Goal: Transaction & Acquisition: Obtain resource

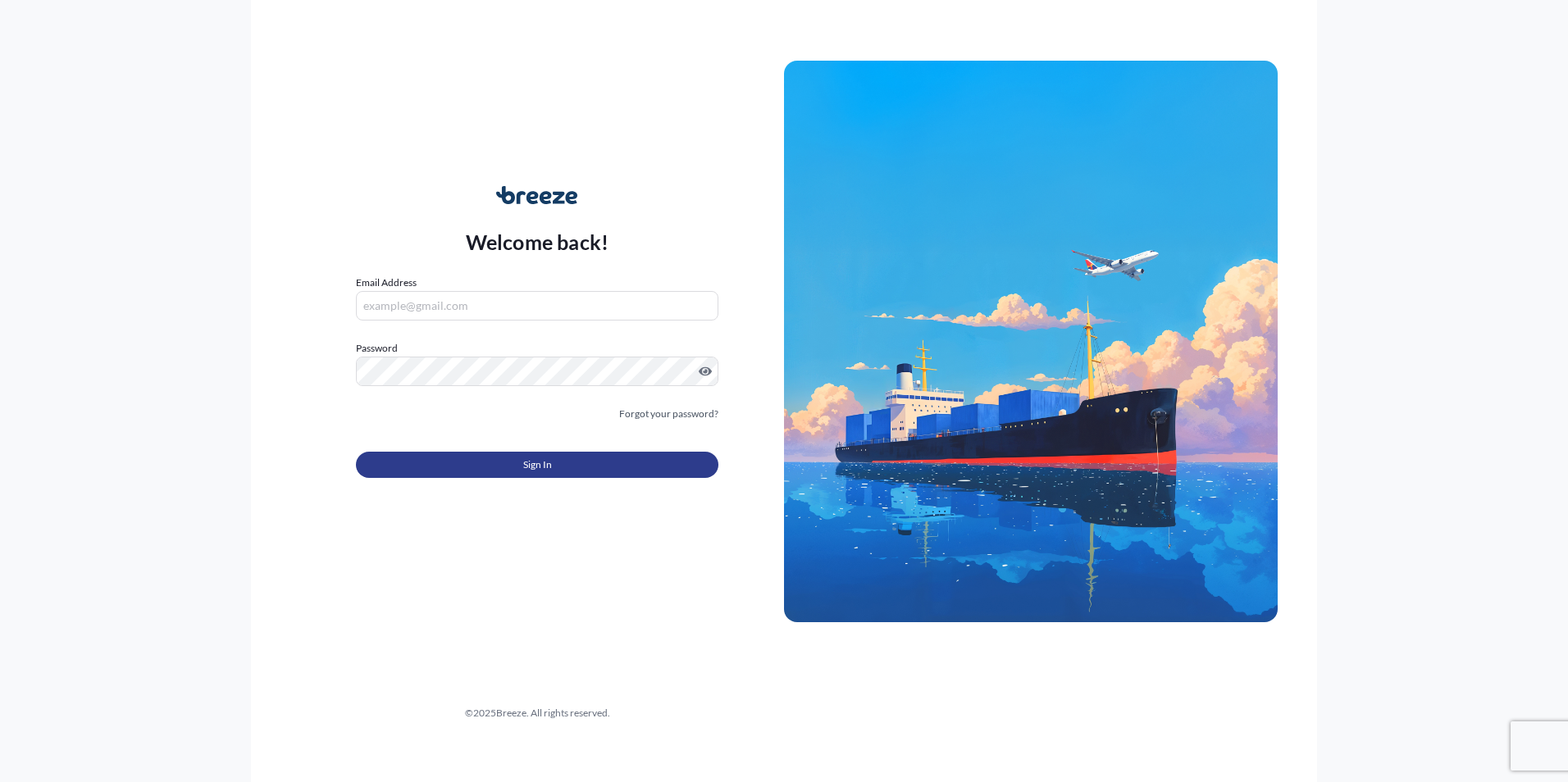
type input "[PERSON_NAME][EMAIL_ADDRESS][PERSON_NAME][DOMAIN_NAME]"
click at [546, 465] on span "Sign In" at bounding box center [537, 465] width 29 height 16
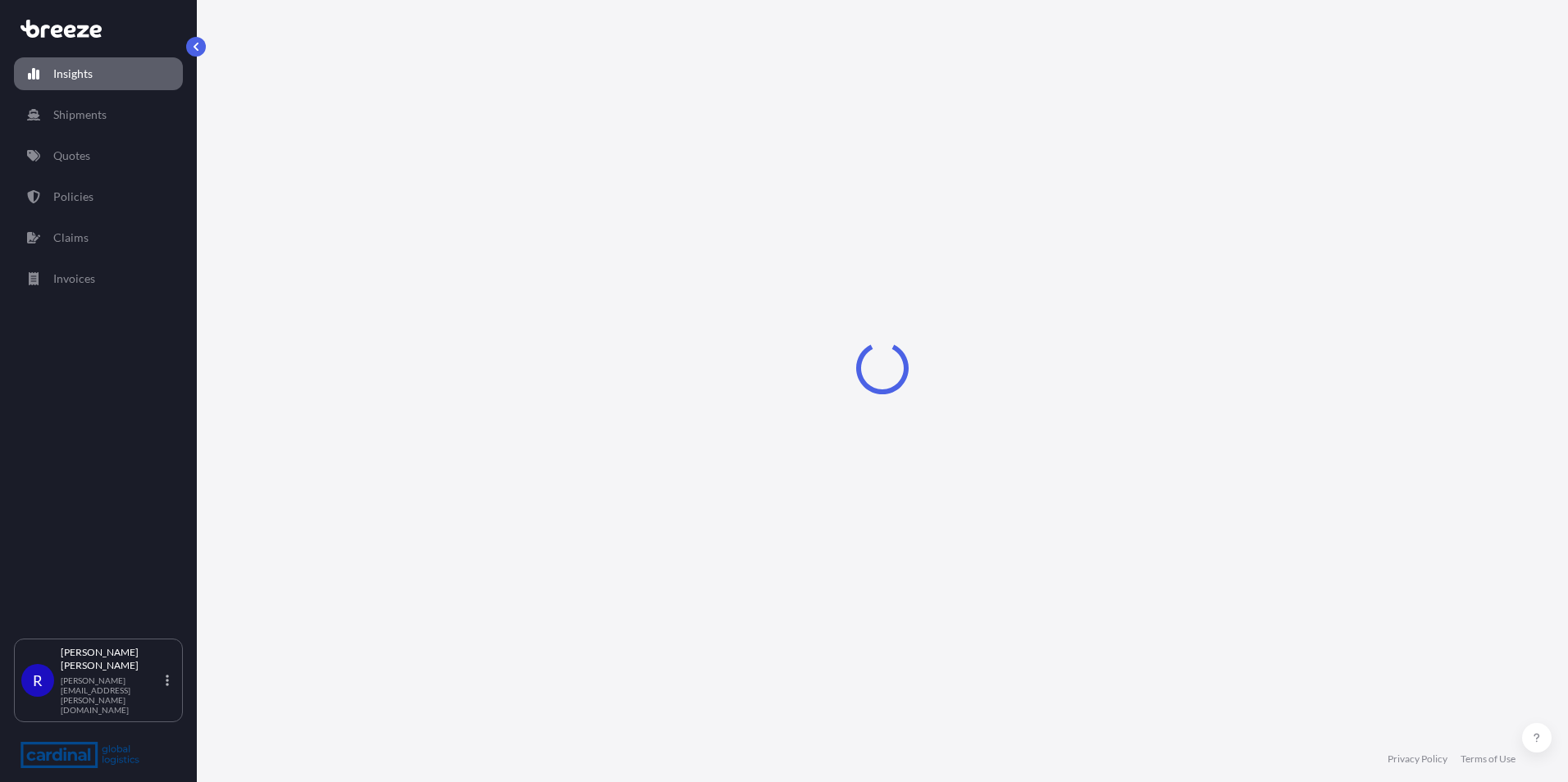
select select "2025"
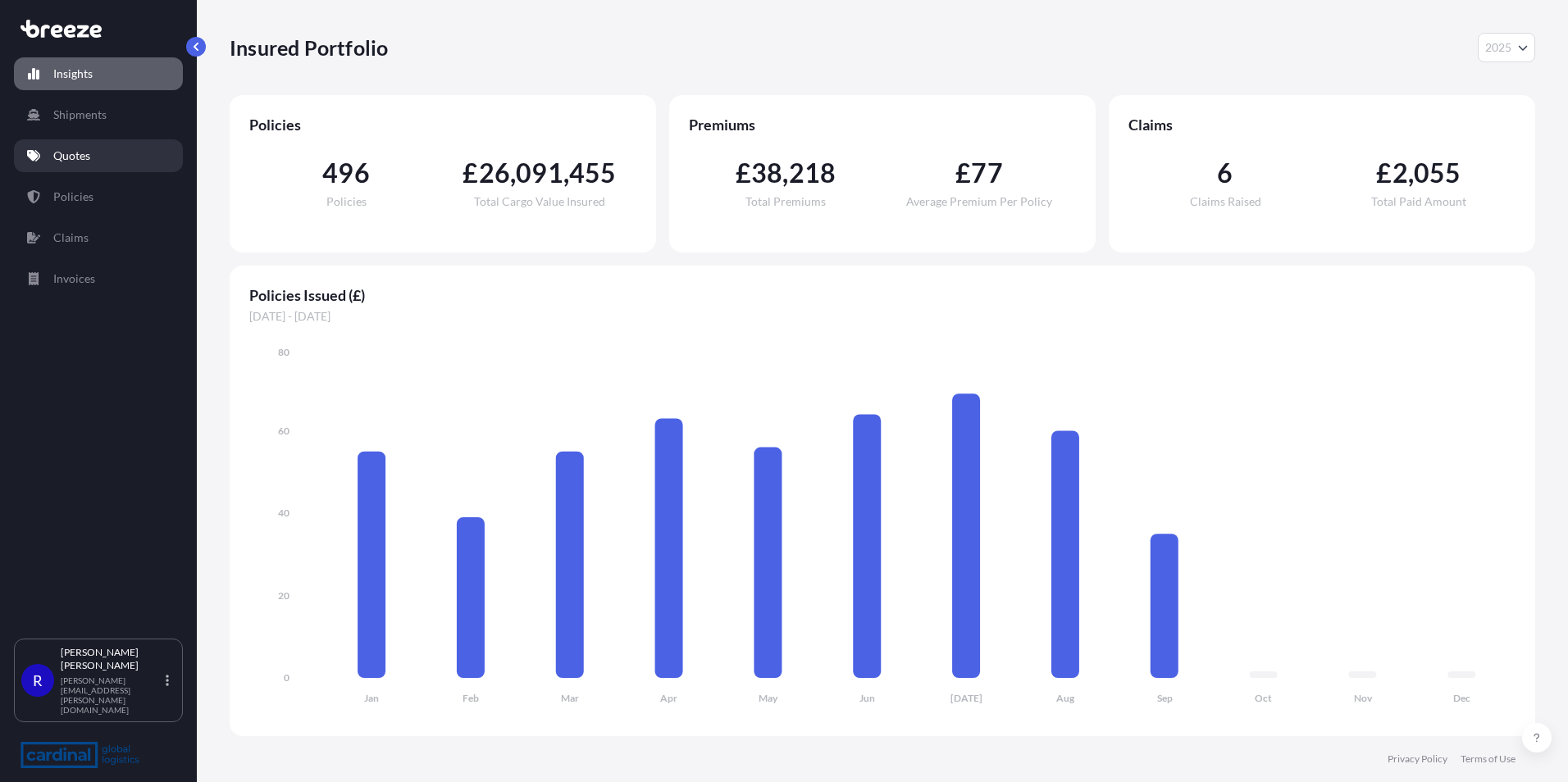
click at [87, 157] on p "Quotes" at bounding box center [72, 156] width 37 height 16
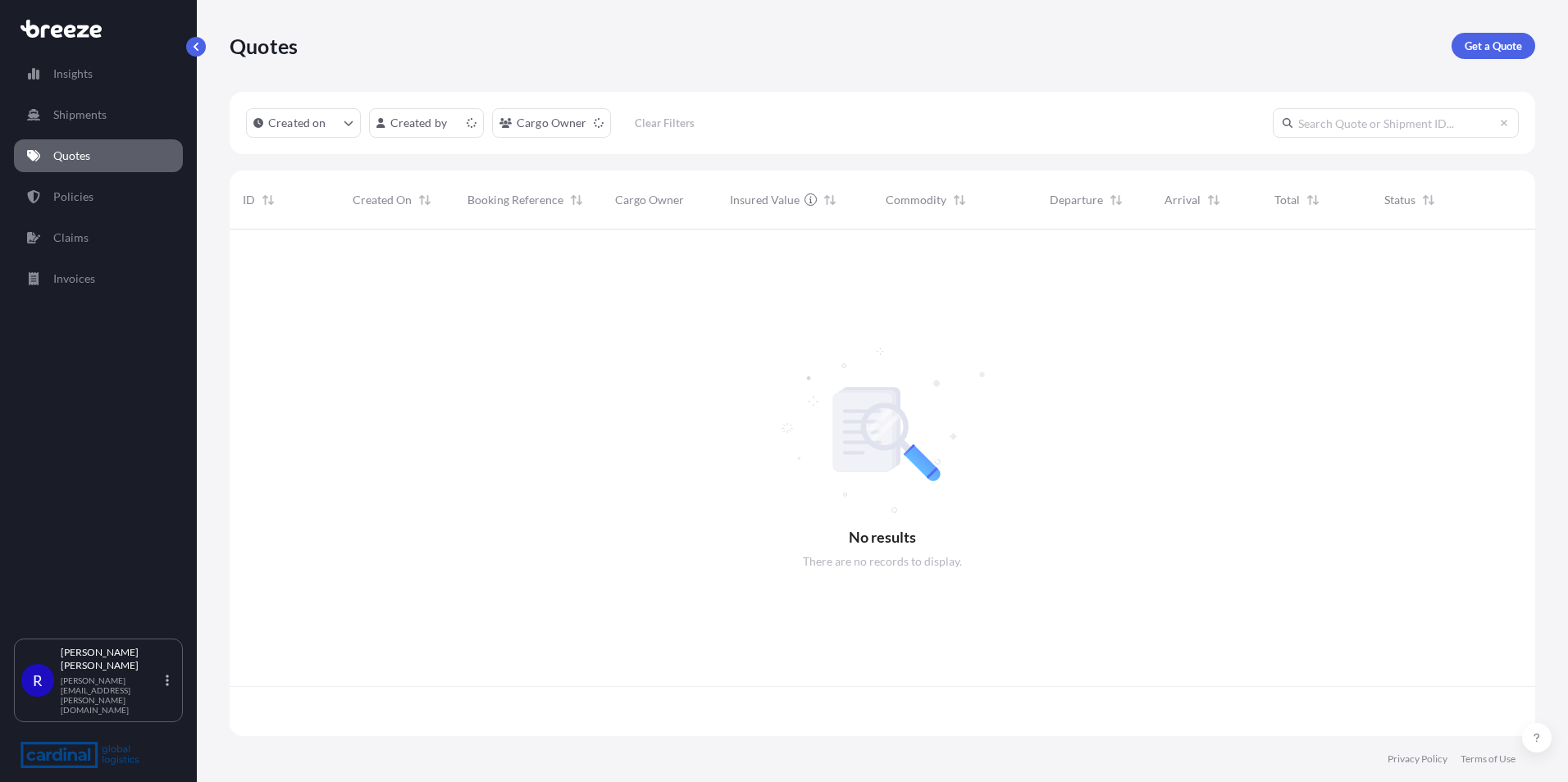
scroll to position [503, 1293]
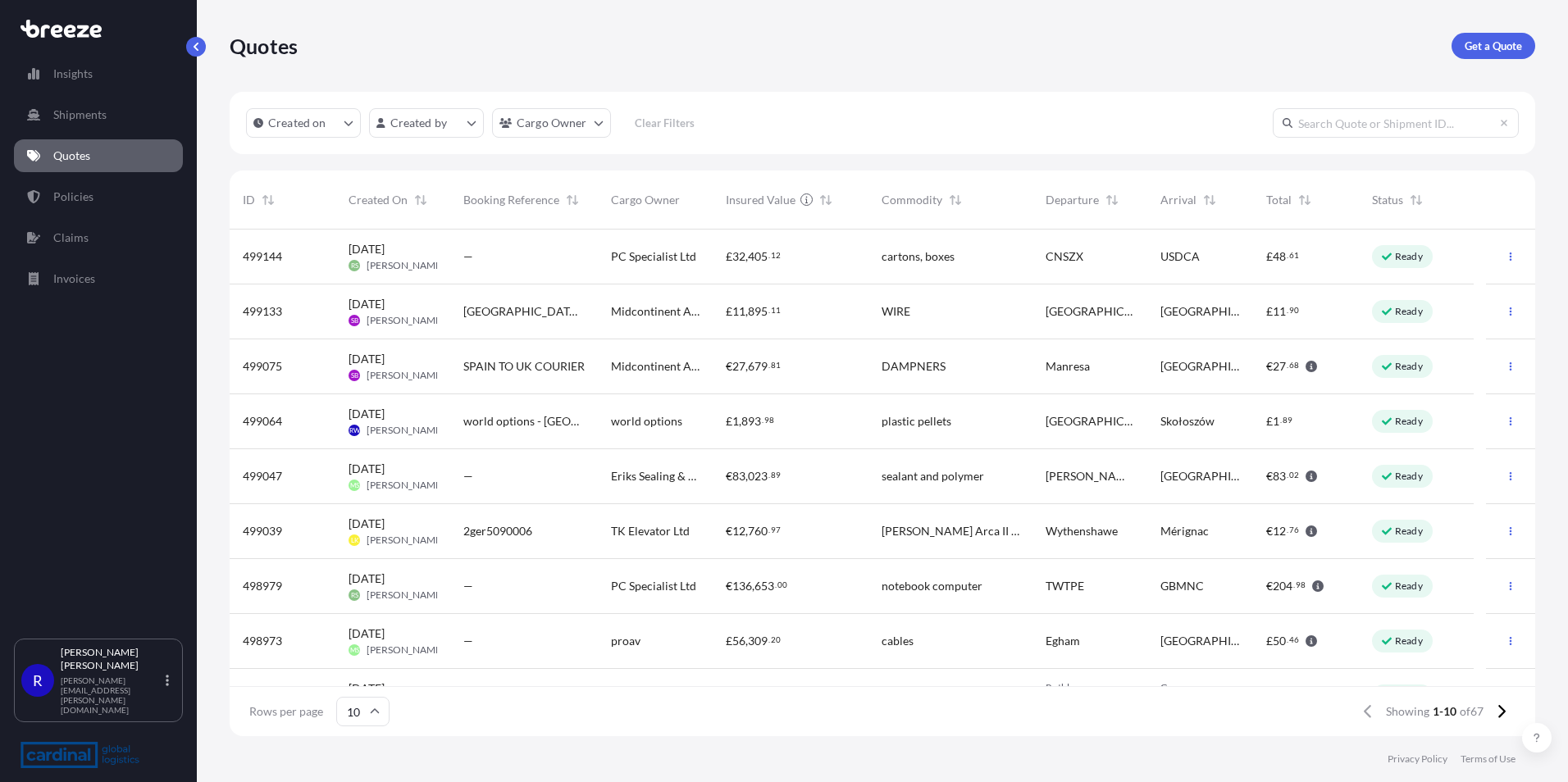
click at [84, 164] on link "Quotes" at bounding box center [98, 156] width 169 height 33
click at [1493, 42] on p "Get a Quote" at bounding box center [1493, 46] width 58 height 16
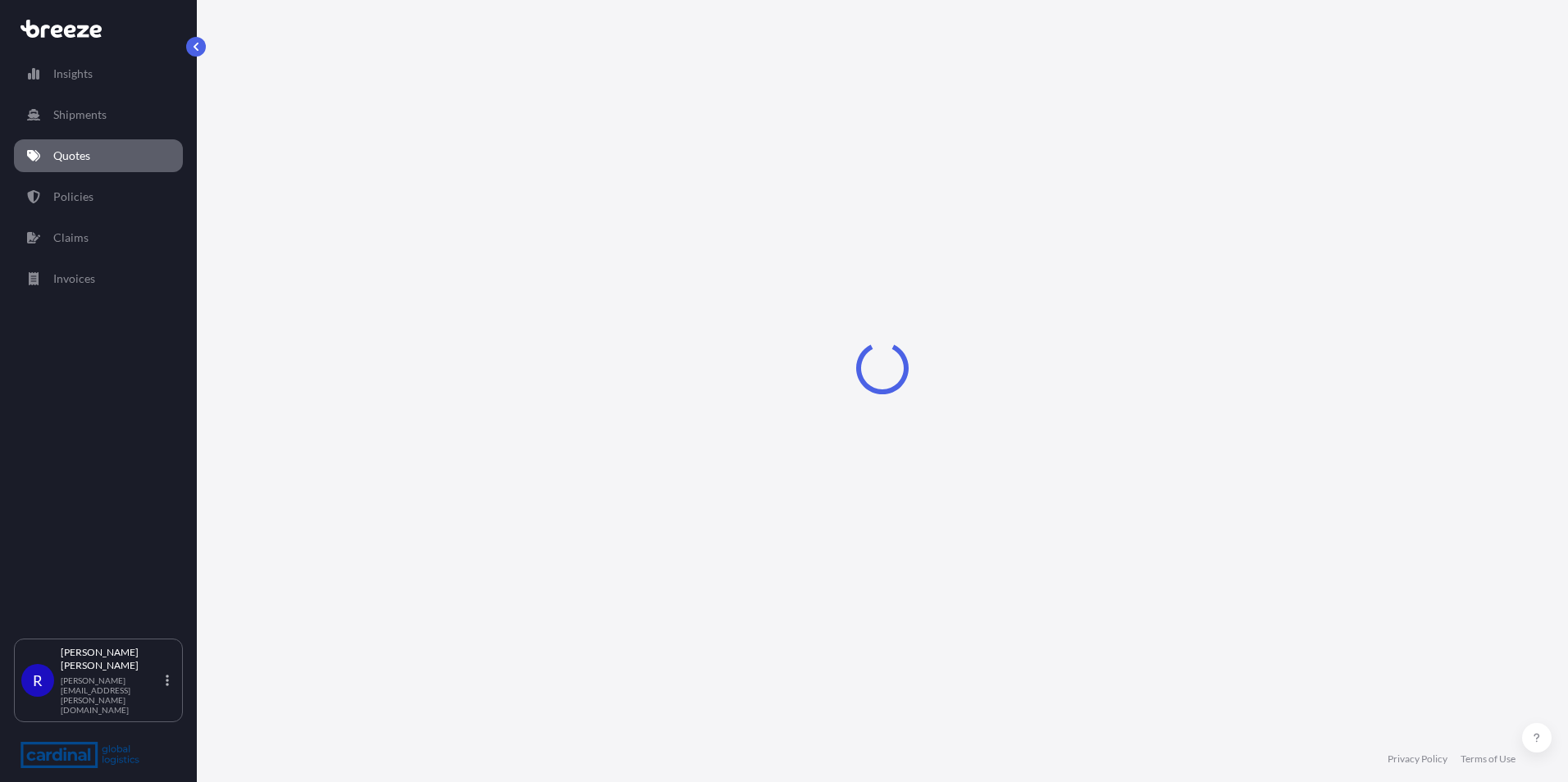
select select "Sea"
select select "1"
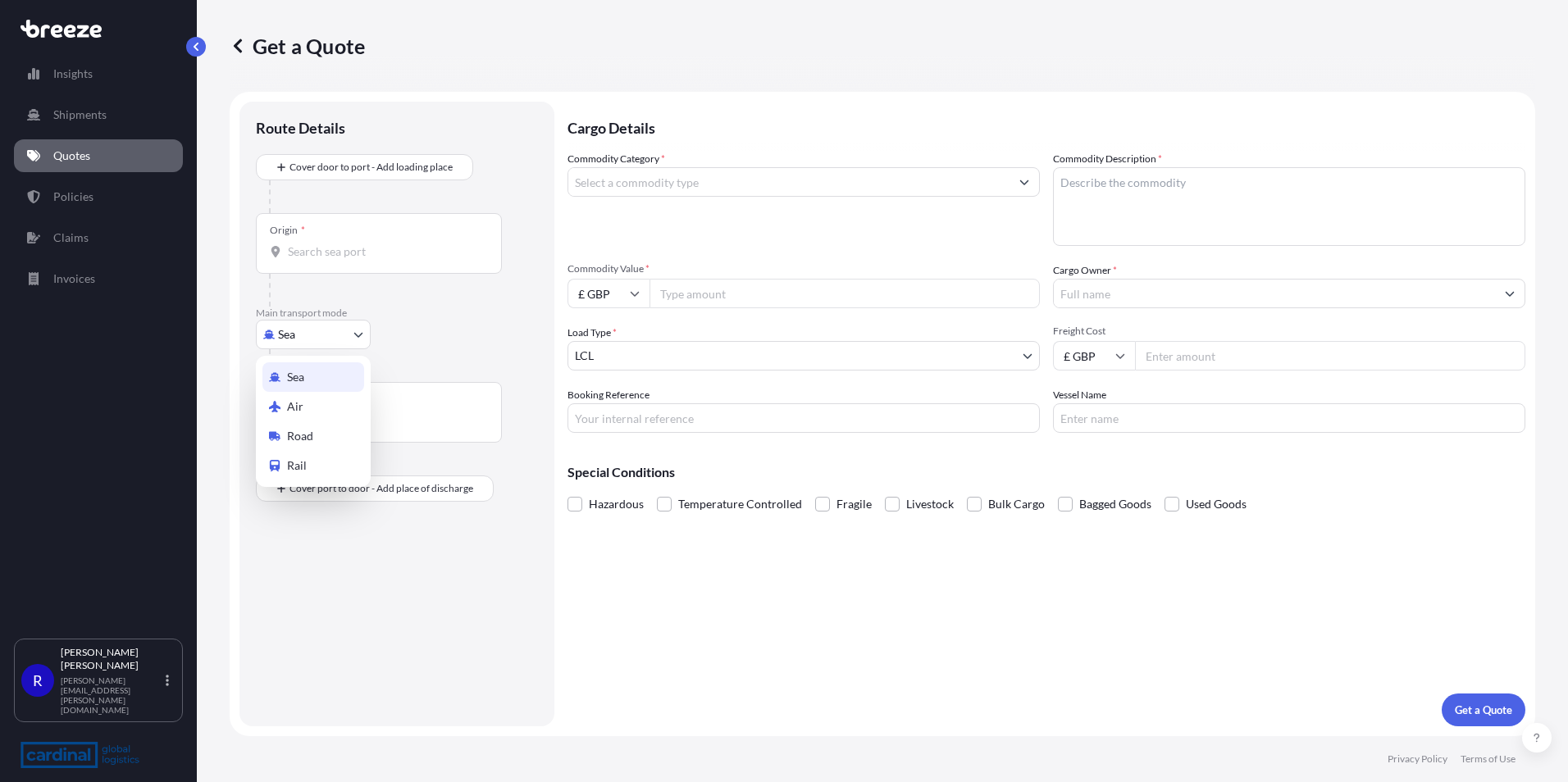
click at [319, 330] on body "Insights Shipments Quotes Policies Claims Invoices R [PERSON_NAME] [PERSON_NAME…" at bounding box center [784, 391] width 1568 height 782
click at [297, 445] on div "Road" at bounding box center [313, 437] width 102 height 30
select select "Road"
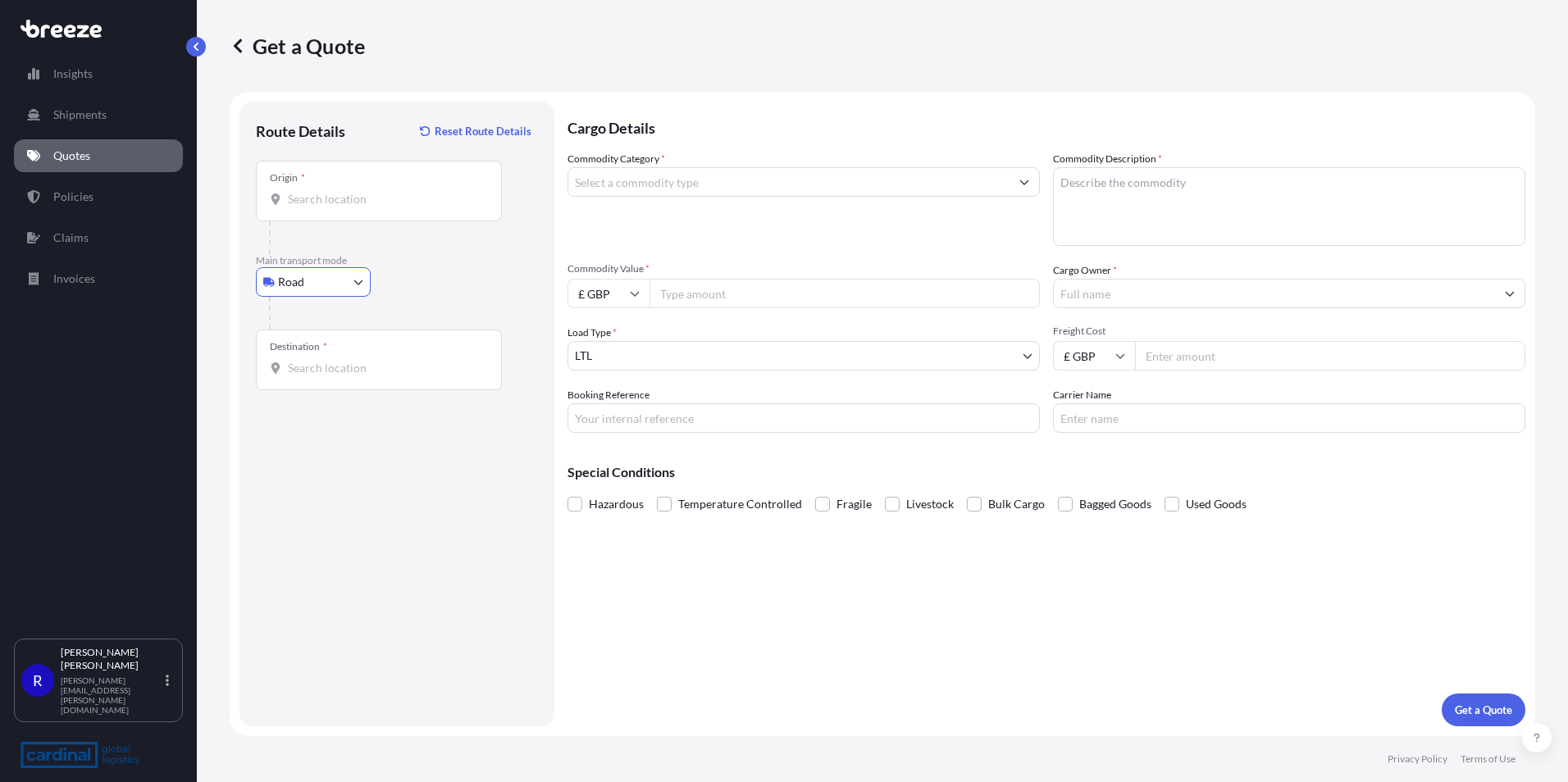
click at [312, 206] on input "Origin *" at bounding box center [384, 199] width 193 height 16
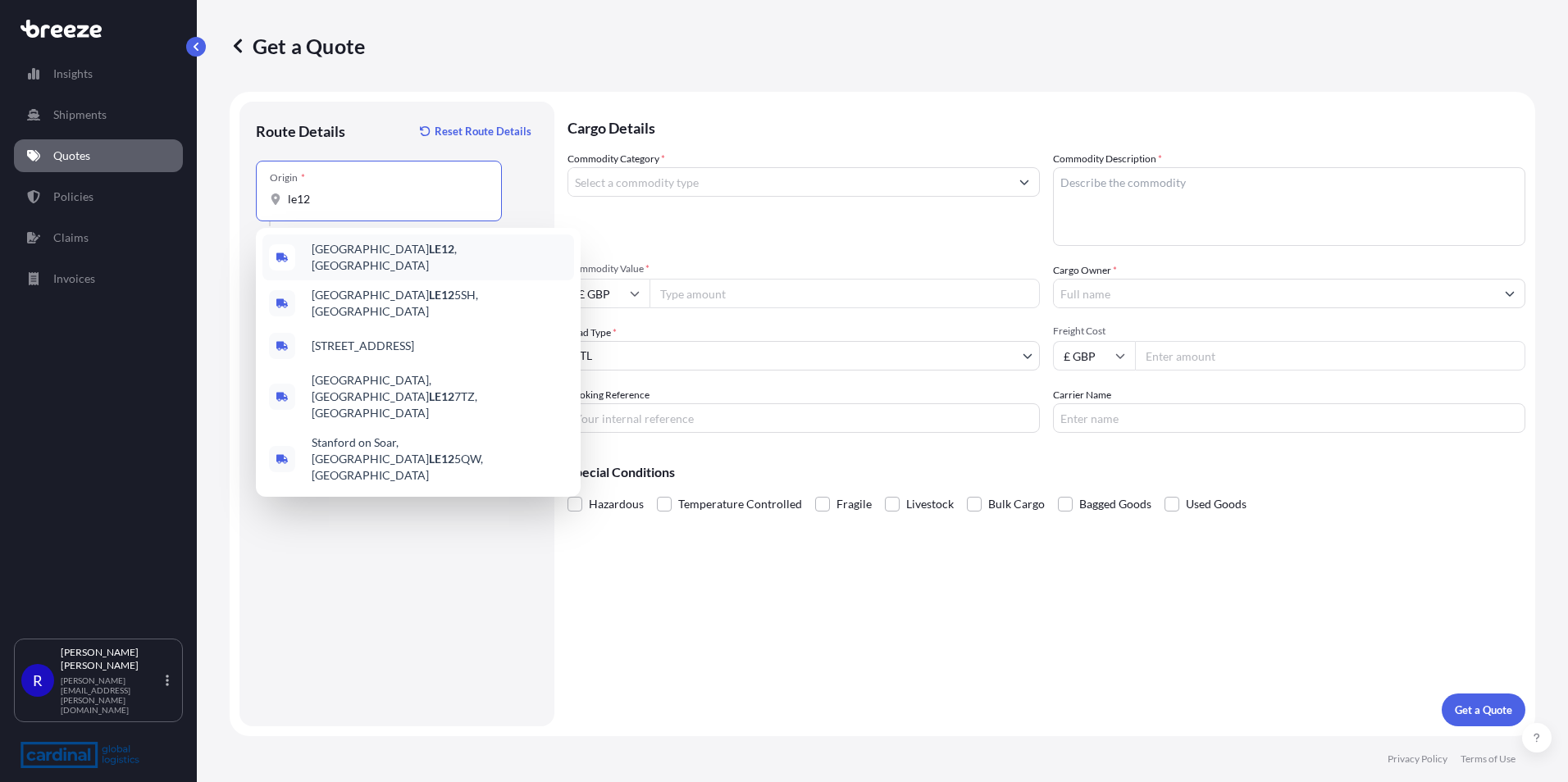
click at [359, 262] on div "Loughborough LE12 , [GEOGRAPHIC_DATA]" at bounding box center [418, 257] width 312 height 46
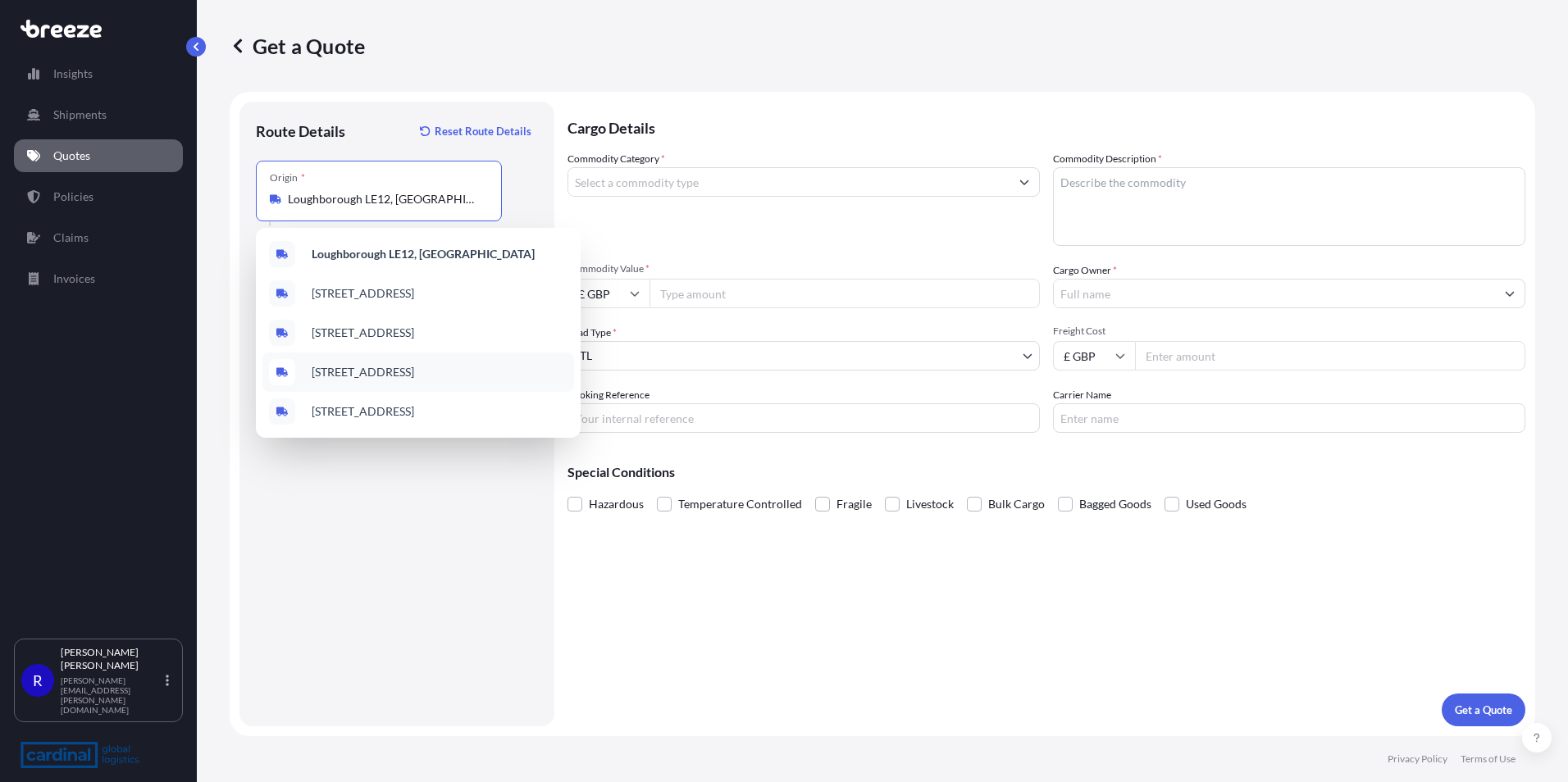
click at [338, 375] on span "[STREET_ADDRESS]" at bounding box center [363, 372] width 103 height 16
type input "[STREET_ADDRESS]"
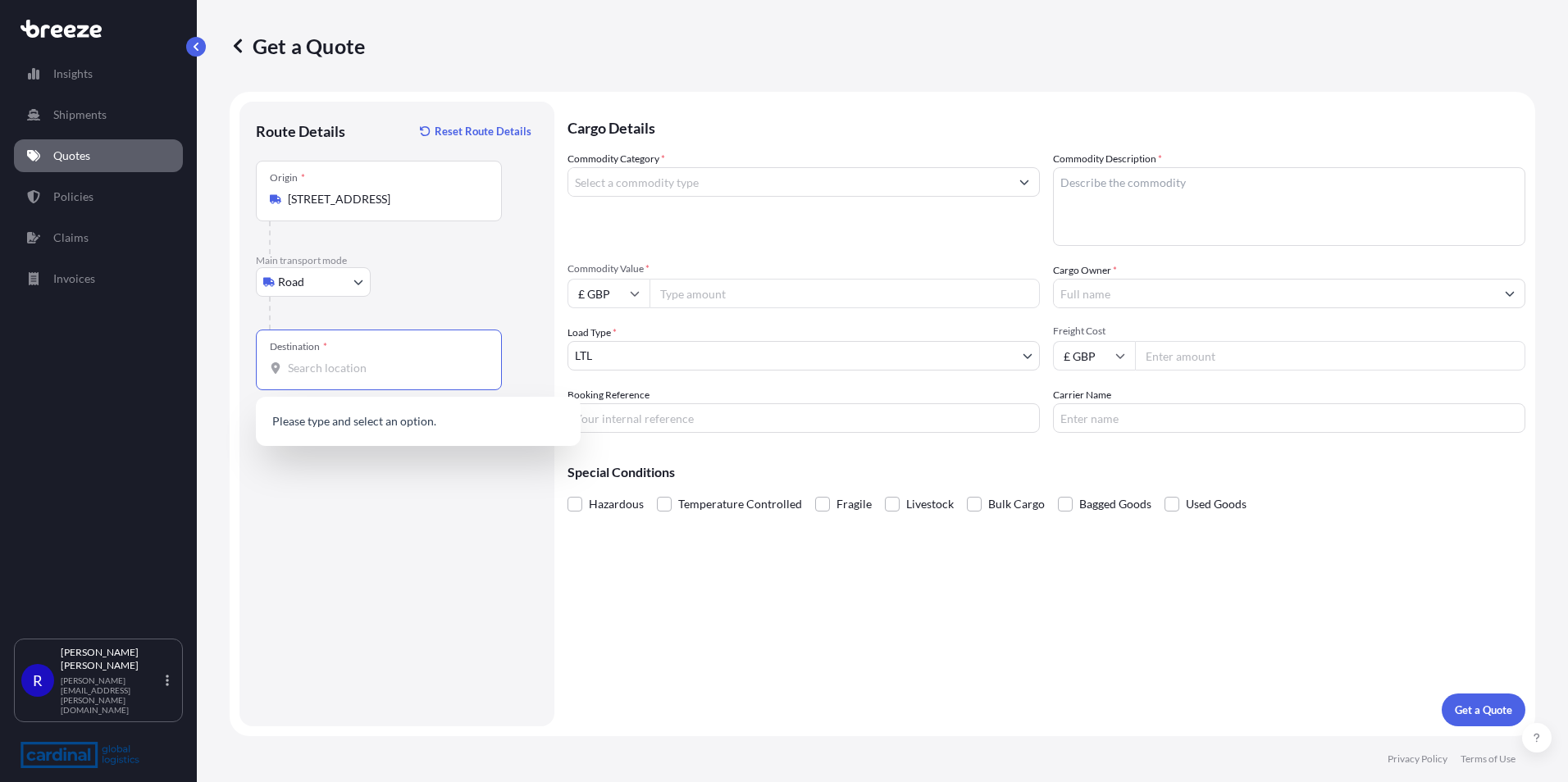
click at [340, 365] on input "Destination *" at bounding box center [384, 368] width 193 height 16
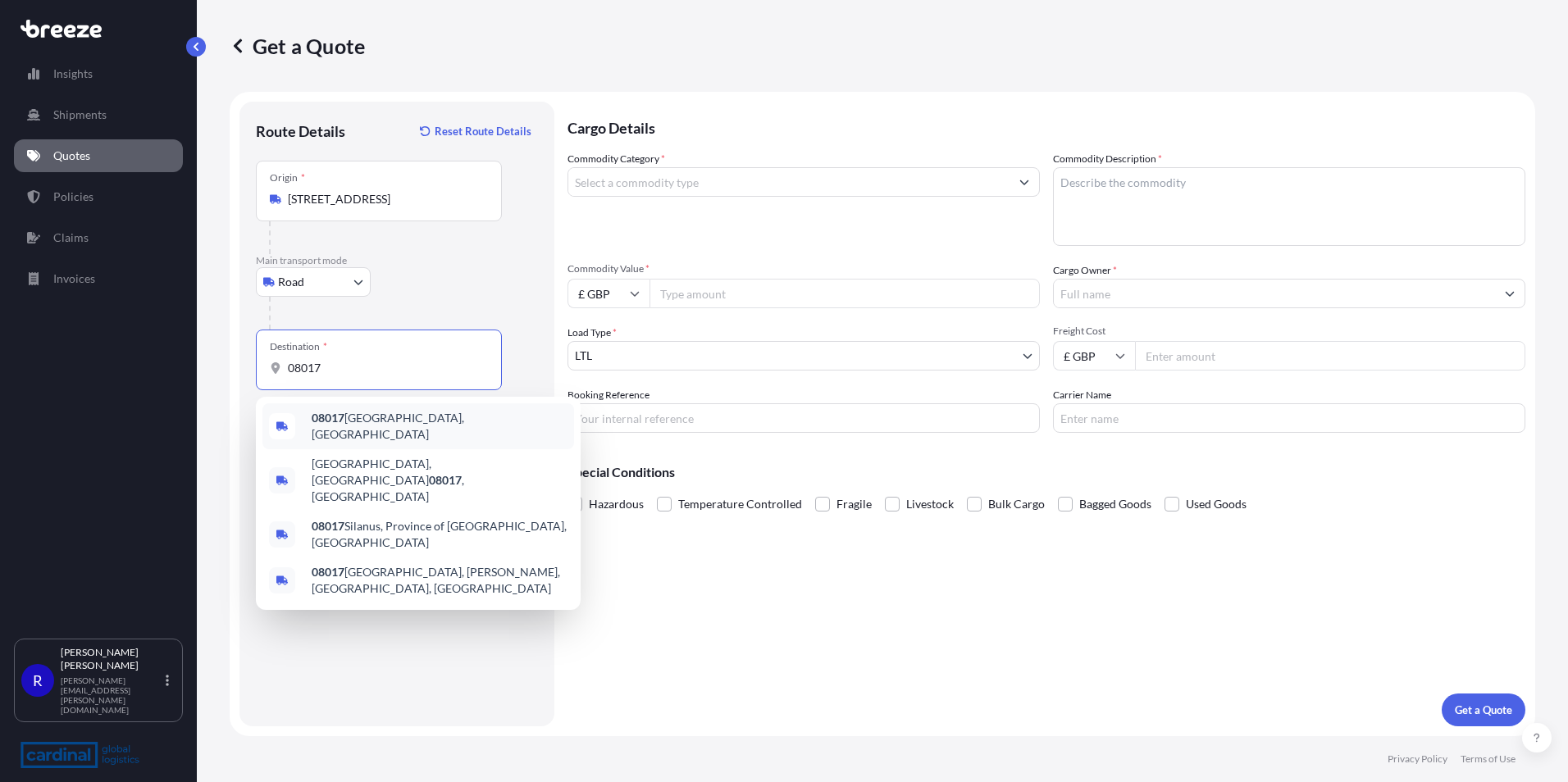
click at [374, 421] on span "08017 [GEOGRAPHIC_DATA], [GEOGRAPHIC_DATA]" at bounding box center [439, 427] width 256 height 33
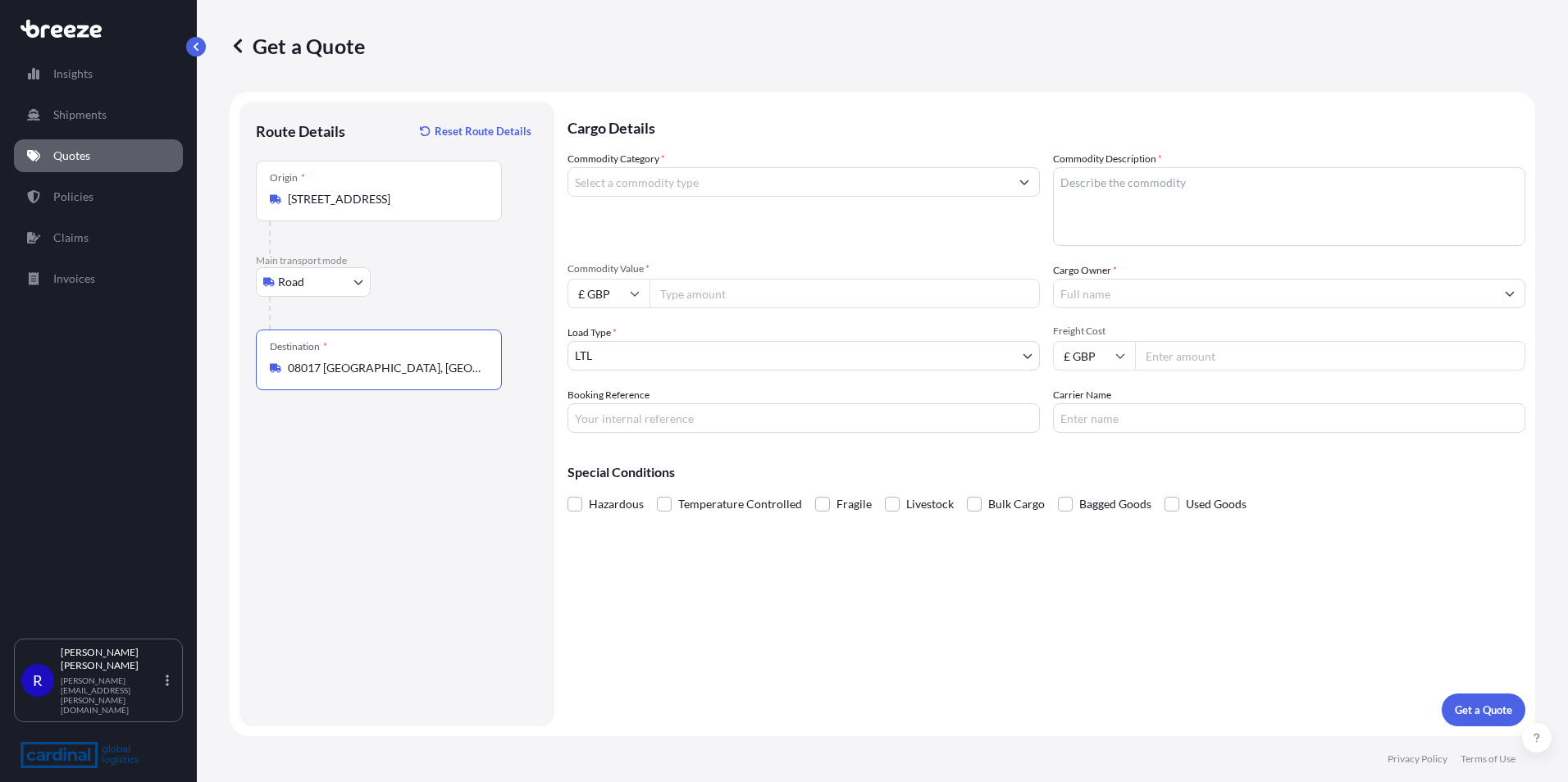
type input "08017 [GEOGRAPHIC_DATA], [GEOGRAPHIC_DATA]"
click at [690, 358] on body "5 options available. 0 options available. 4 options available. Insights Shipmen…" at bounding box center [784, 391] width 1568 height 782
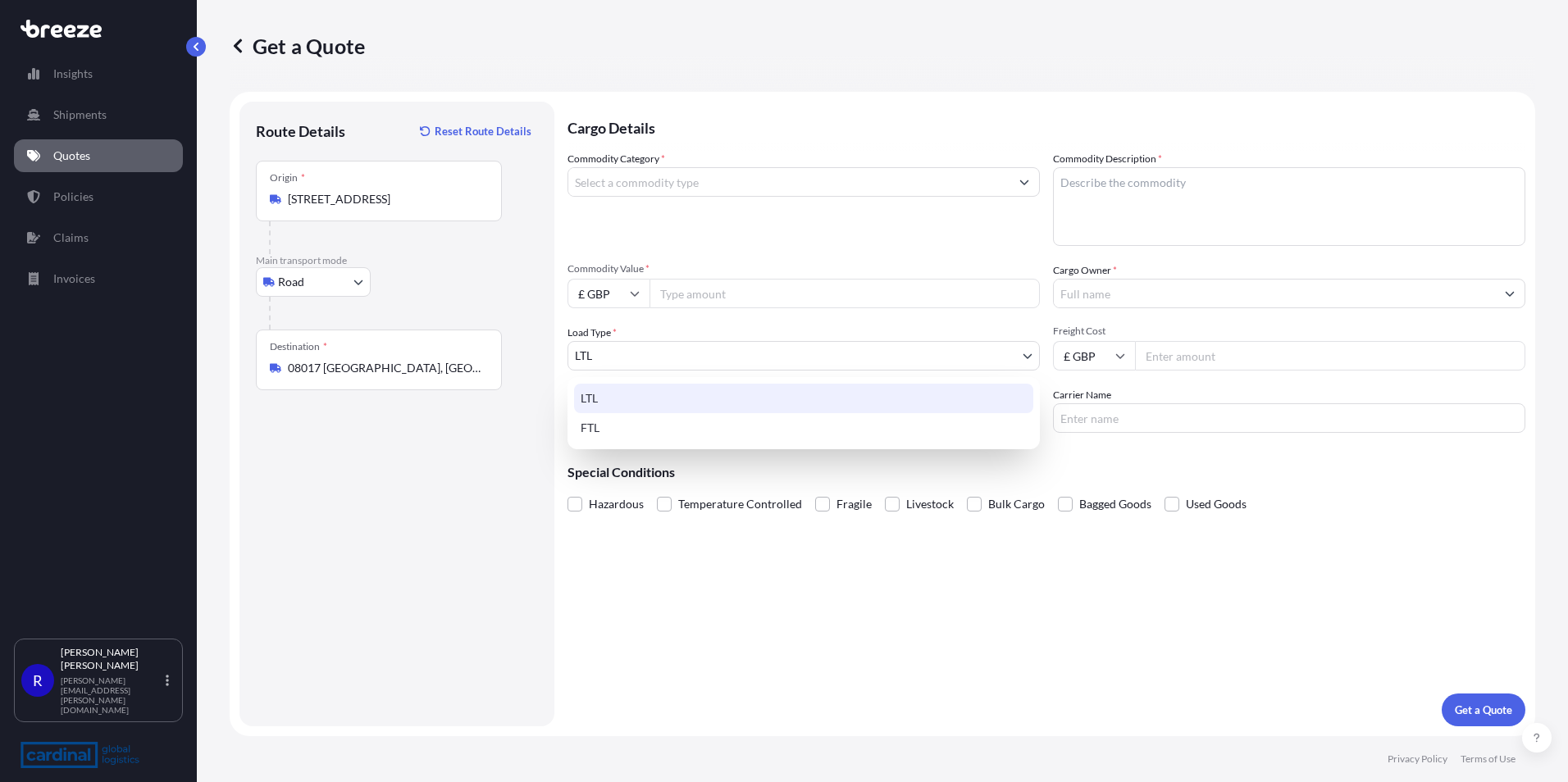
click at [663, 391] on div "LTL" at bounding box center [803, 399] width 460 height 30
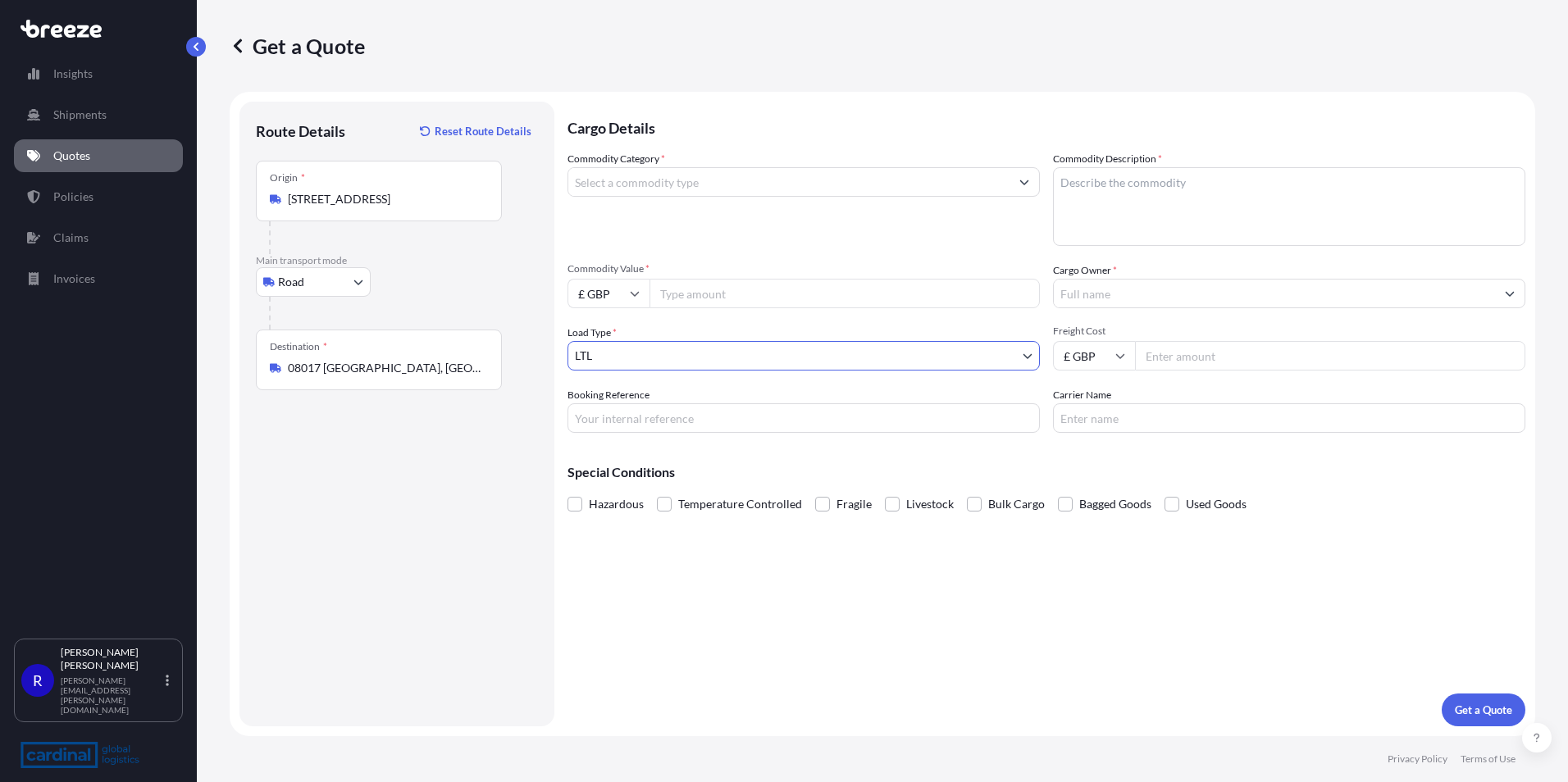
click at [625, 353] on body "4 options available. Insights Shipments Quotes Policies Claims Invoices R [PERS…" at bounding box center [784, 391] width 1568 height 782
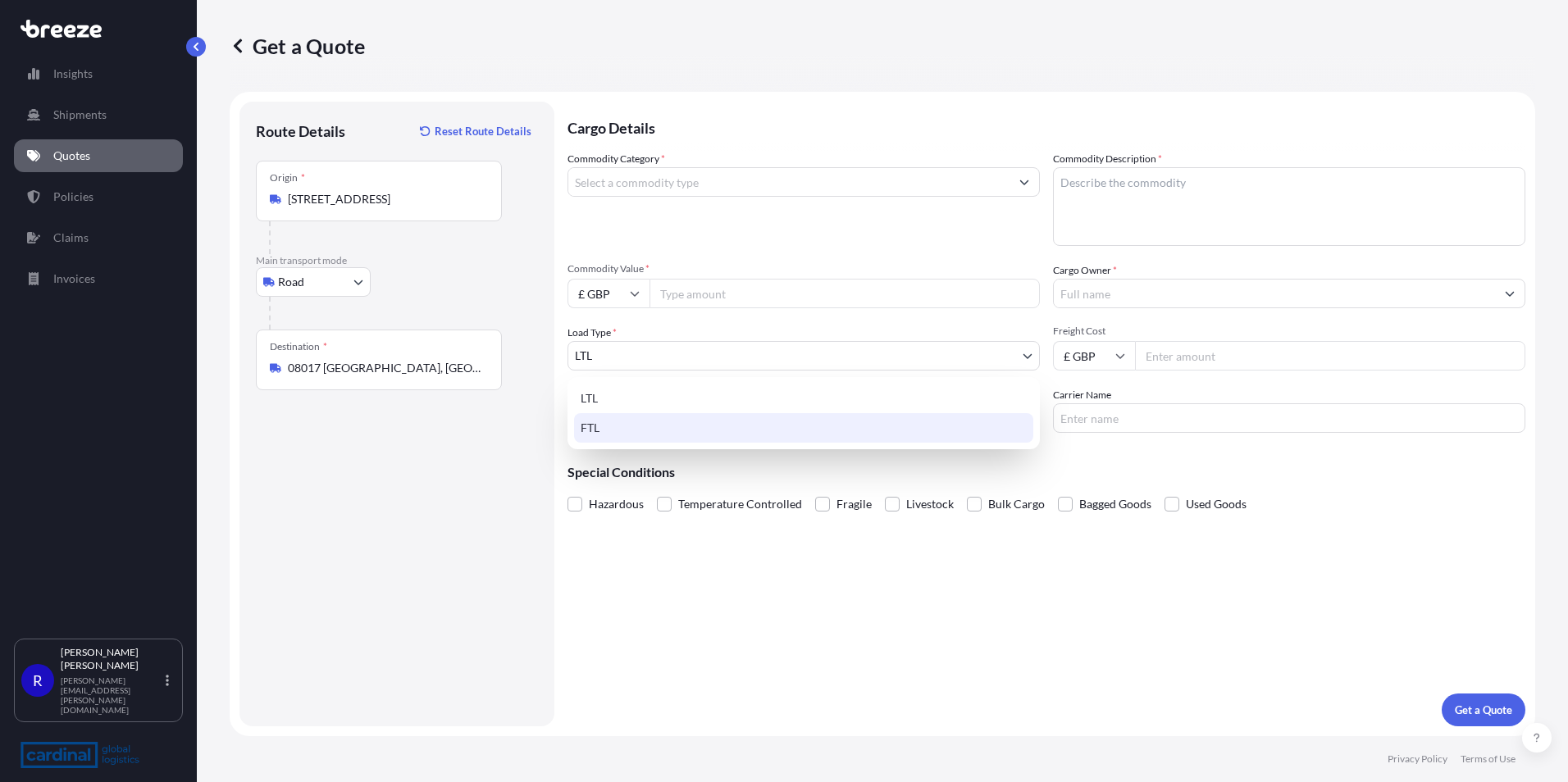
click at [600, 421] on div "FTL" at bounding box center [803, 428] width 460 height 30
select select "2"
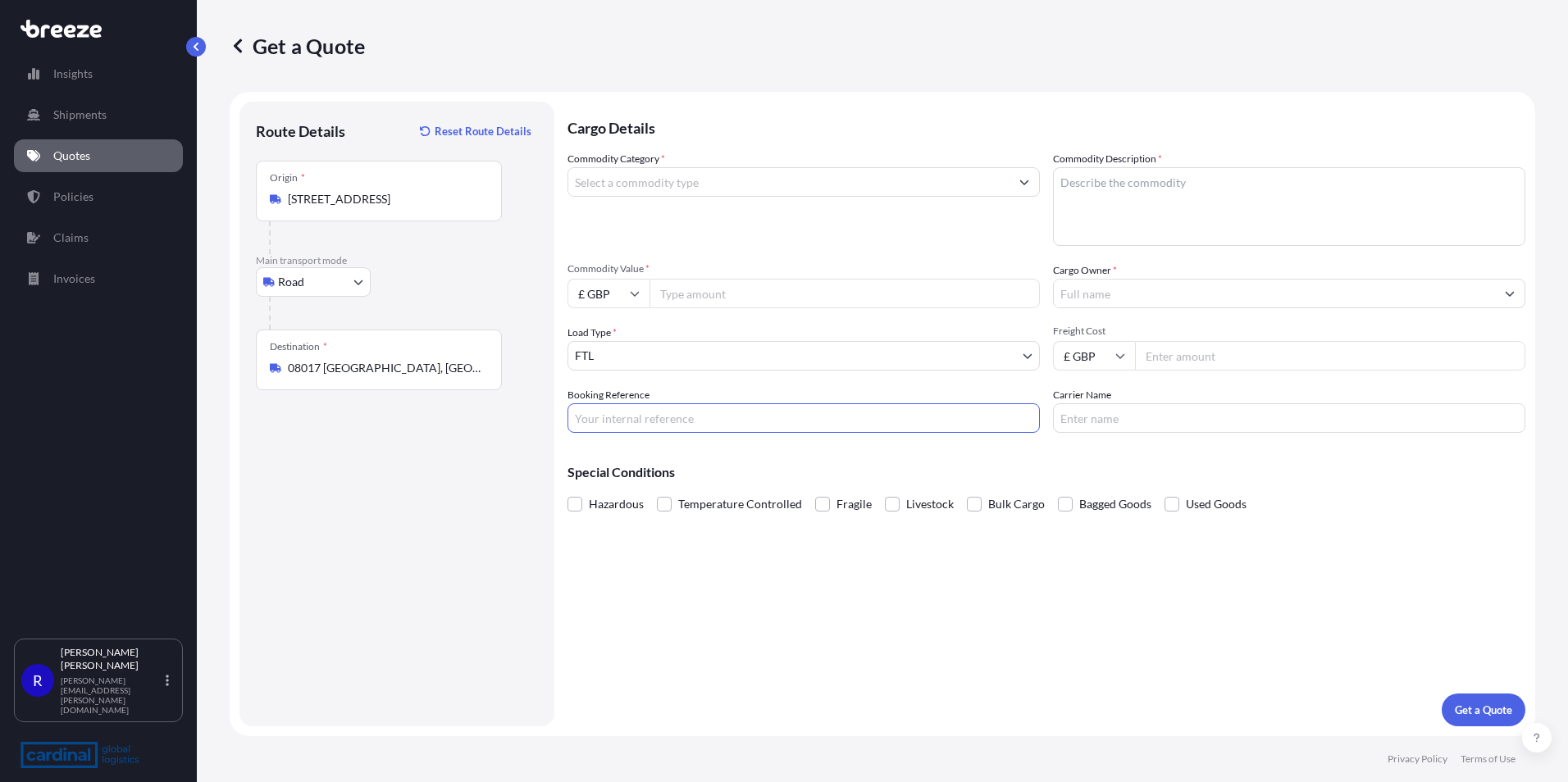
click at [617, 410] on input "Booking Reference" at bounding box center [803, 419] width 472 height 30
click at [633, 421] on input "Booking Reference" at bounding box center [803, 419] width 472 height 30
type input "2per5040028"
click at [728, 176] on input "Commodity Category *" at bounding box center [789, 182] width 442 height 30
type input "Furniture (New)"
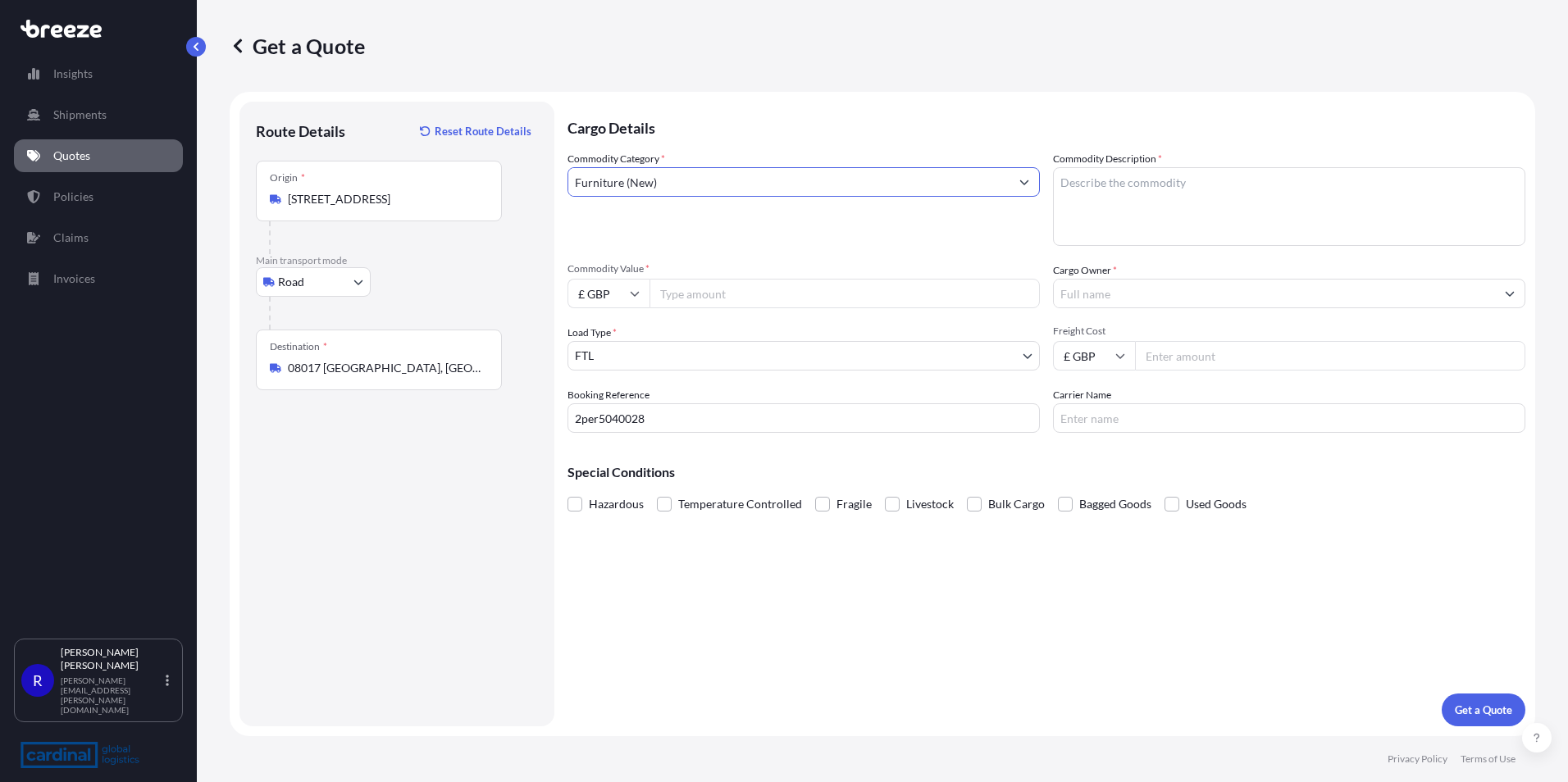
click at [1150, 207] on textarea "Commodity Description *" at bounding box center [1289, 206] width 472 height 79
type textarea "furniture"
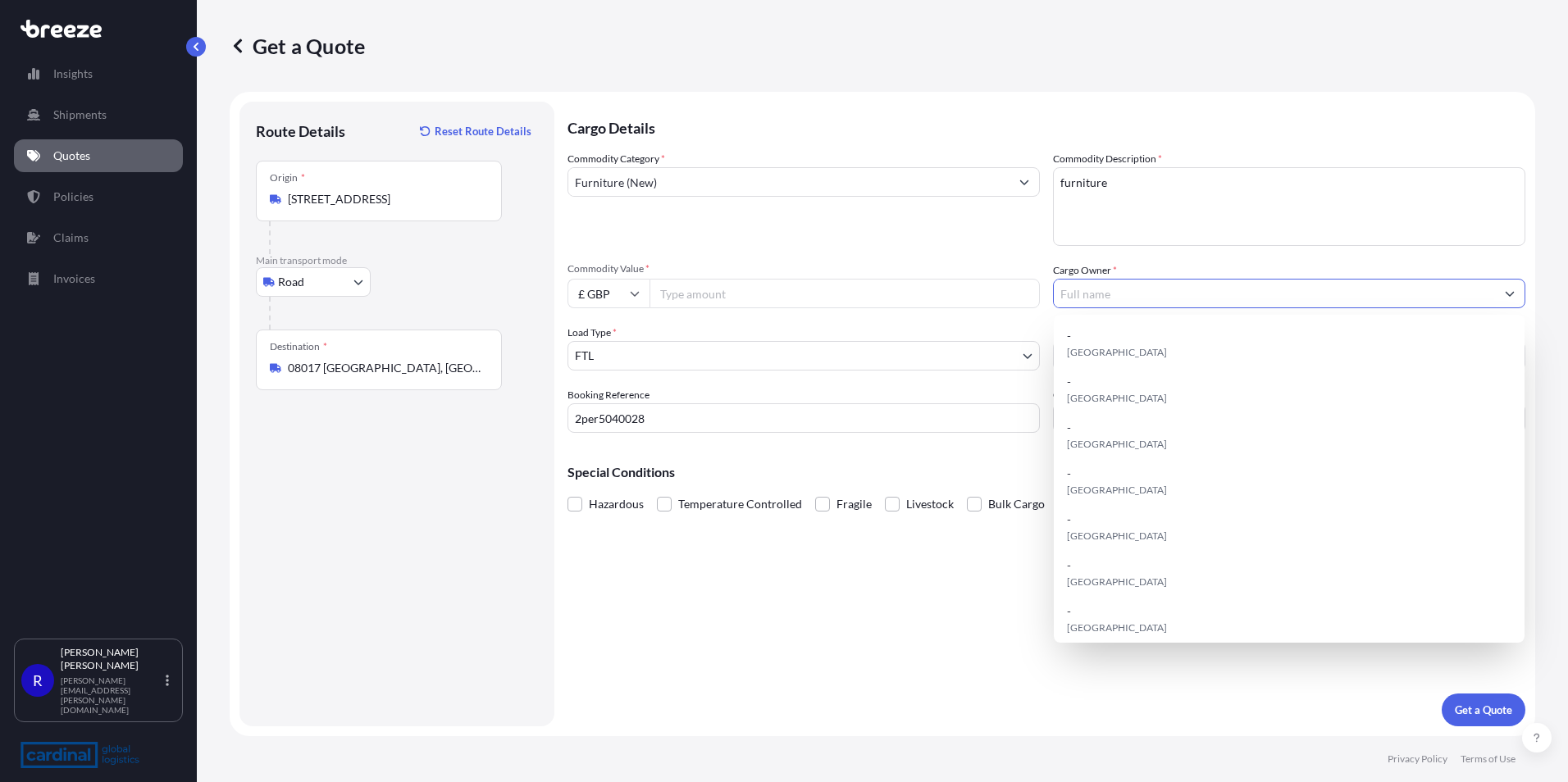
click at [1117, 298] on input "Cargo Owner *" at bounding box center [1274, 294] width 442 height 30
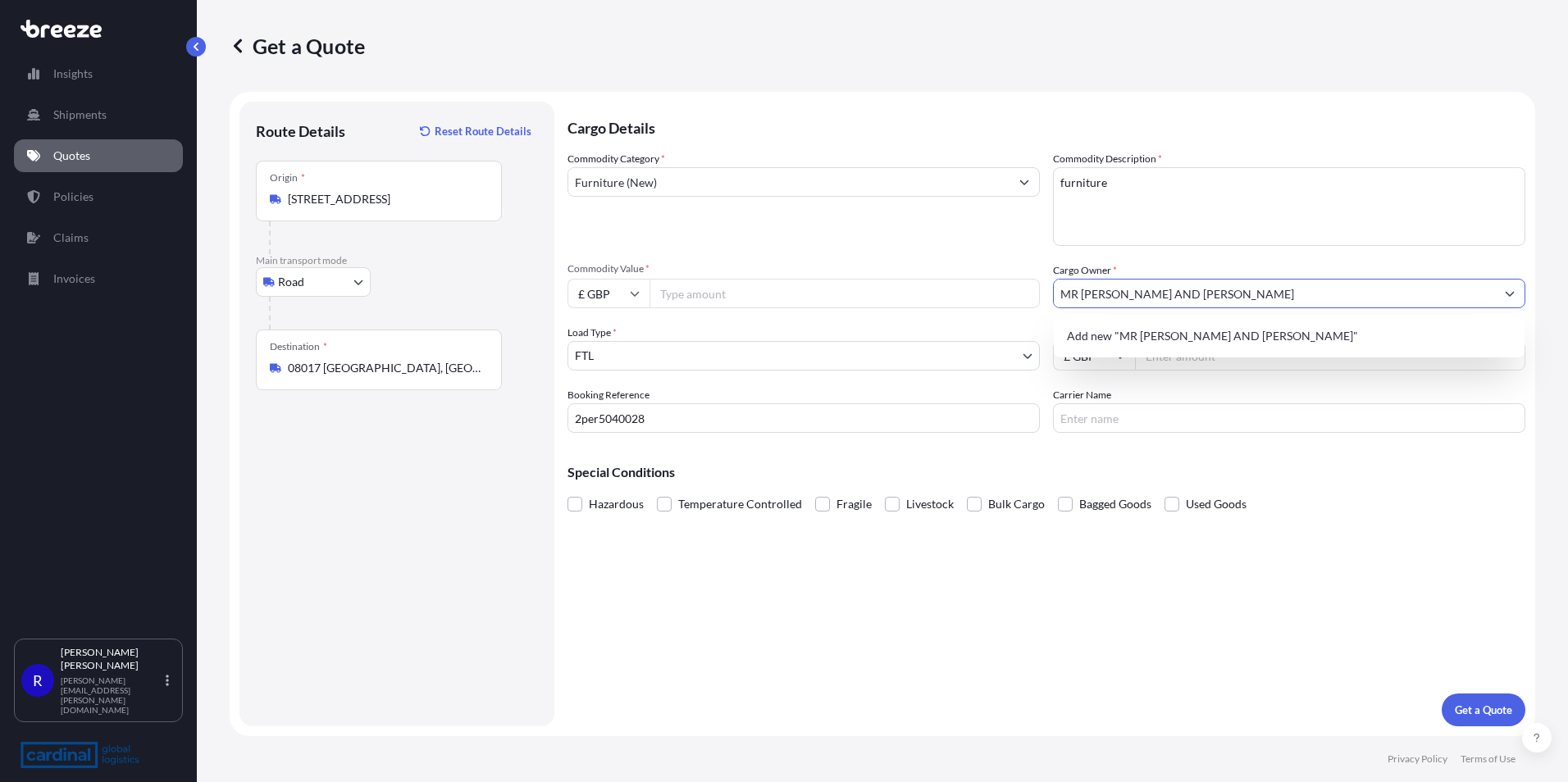
type input "MR [PERSON_NAME] AND [PERSON_NAME]"
click at [1155, 211] on textarea "furniture" at bounding box center [1289, 206] width 472 height 79
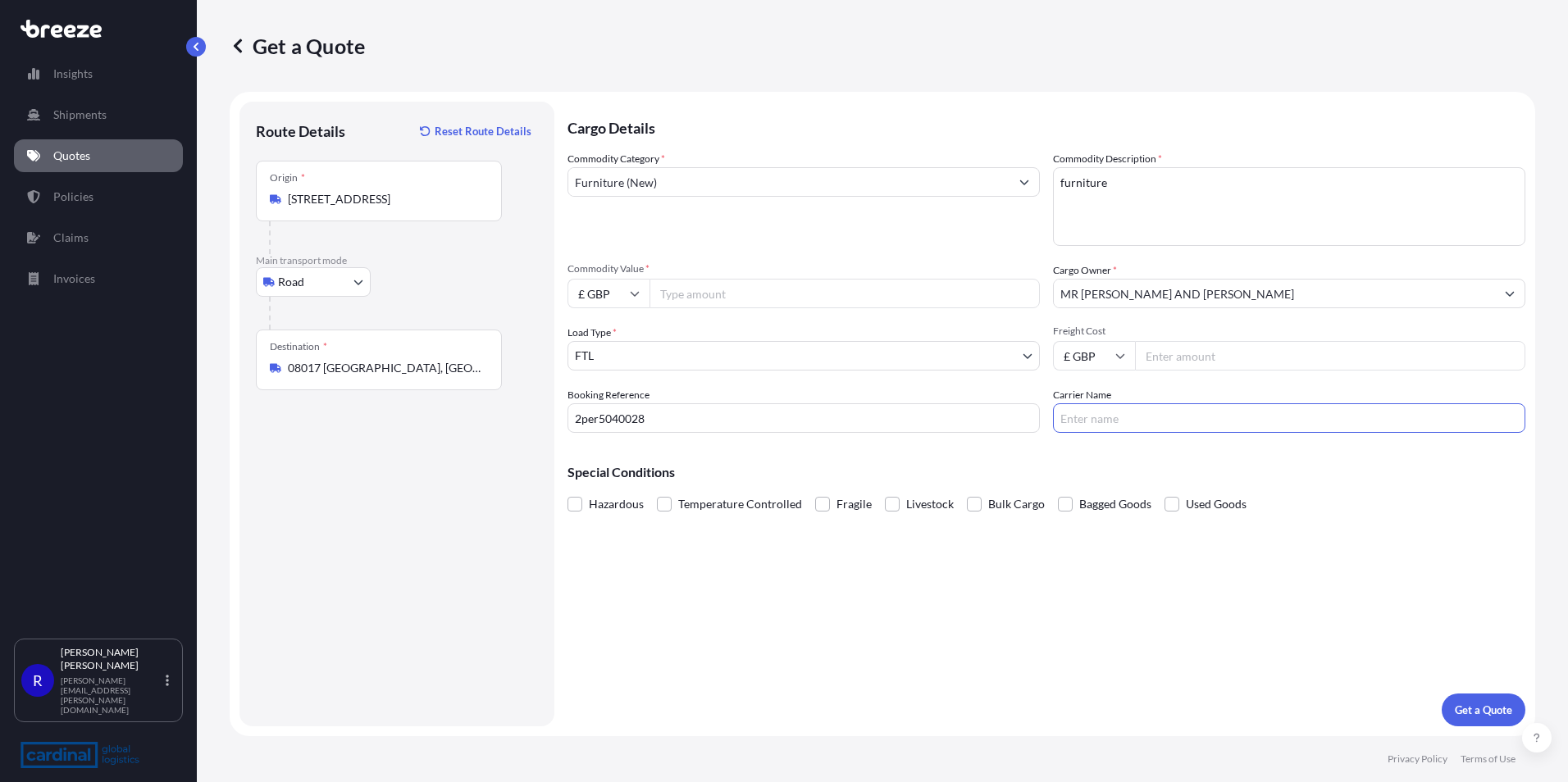
click at [1167, 419] on input "Carrier Name" at bounding box center [1289, 419] width 472 height 30
drag, startPoint x: 1167, startPoint y: 419, endPoint x: 1140, endPoint y: 410, distance: 28.5
click at [1140, 410] on input "Carrier Name" at bounding box center [1289, 419] width 472 height 30
click at [1168, 353] on input "Freight Cost" at bounding box center [1330, 356] width 391 height 30
type input "2350.00"
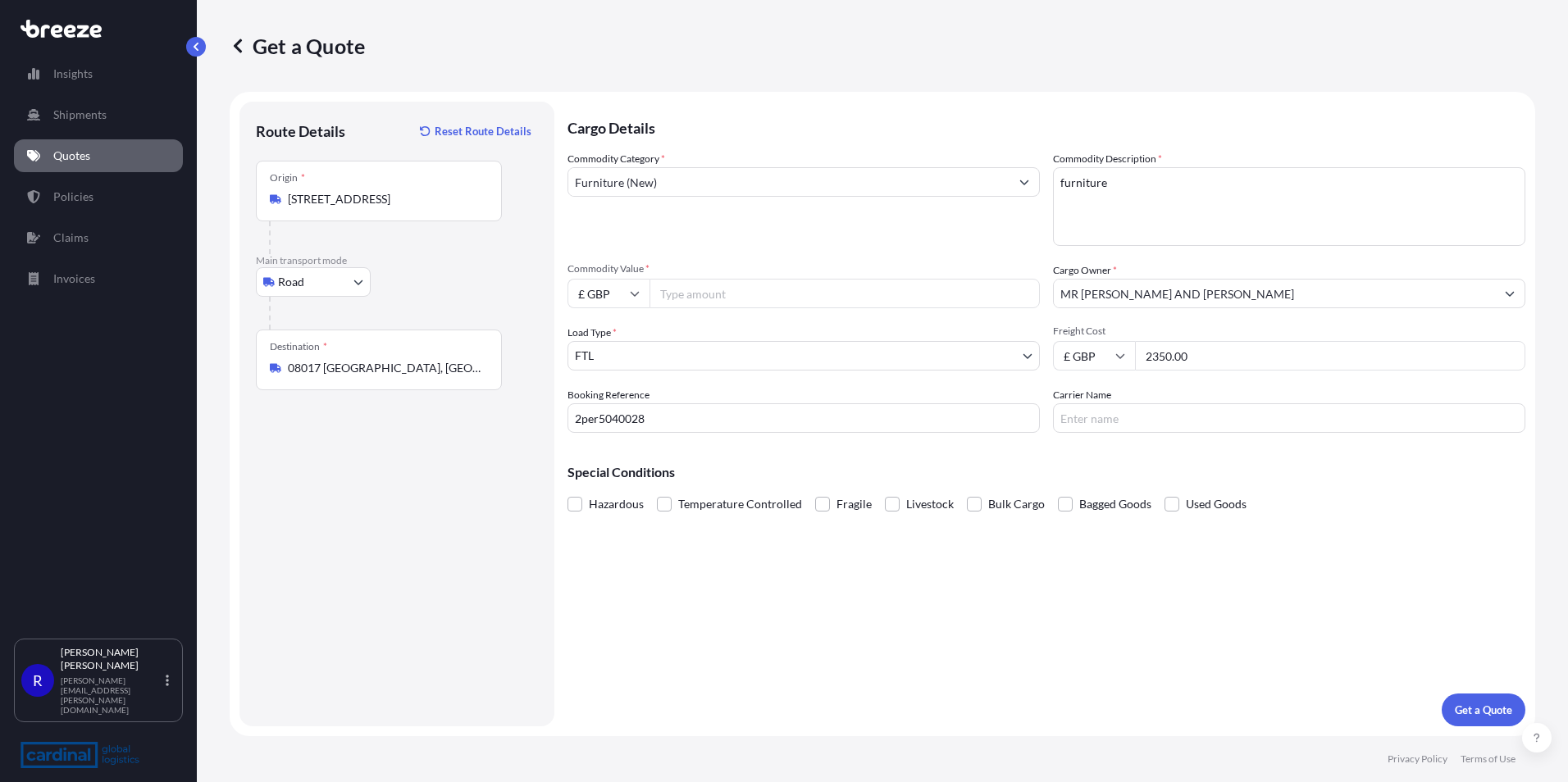
click at [681, 306] on input "Commodity Value *" at bounding box center [844, 294] width 391 height 30
type input "70720.84"
click at [1481, 710] on p "Get a Quote" at bounding box center [1483, 710] width 58 height 16
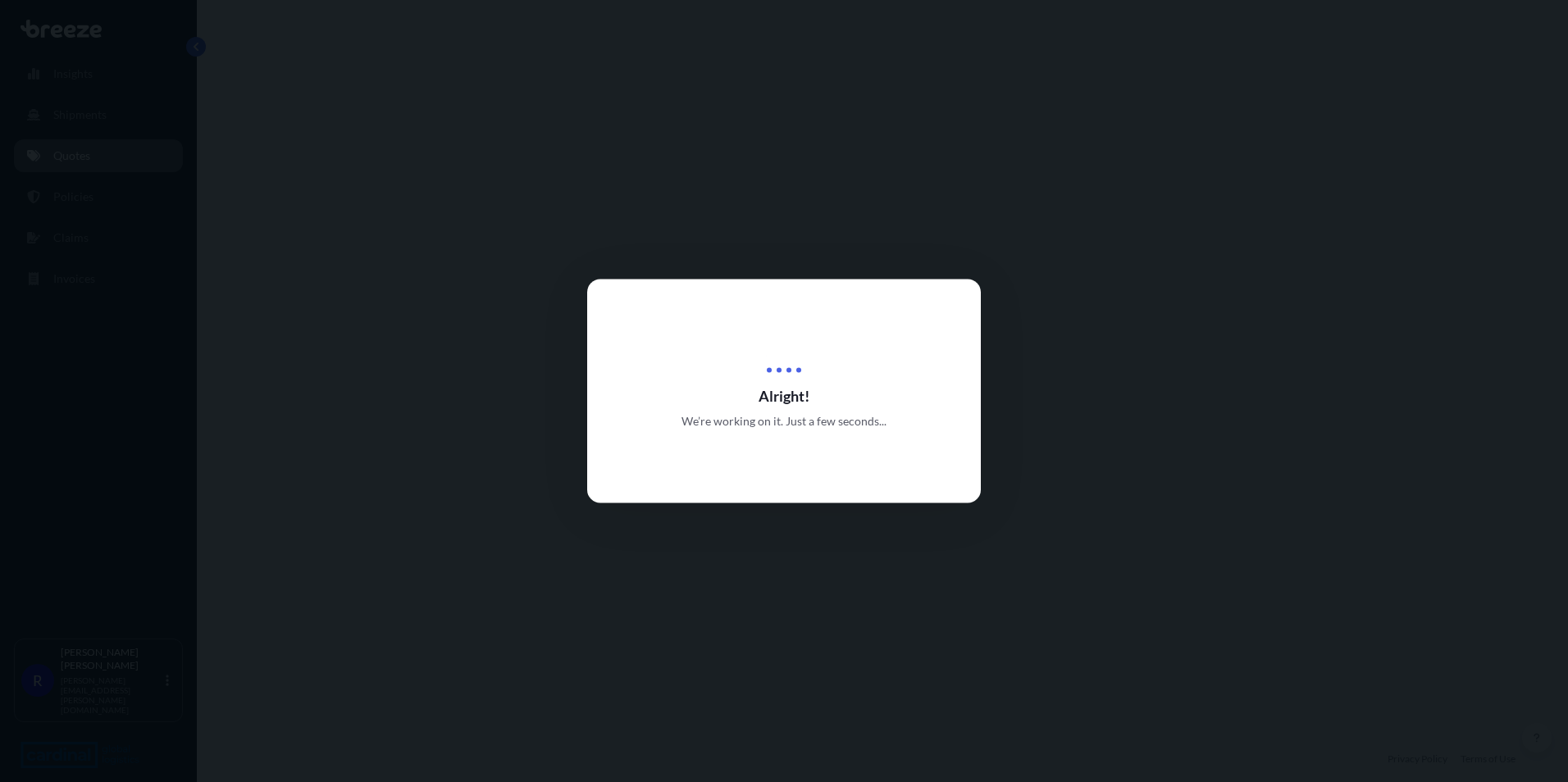
select select "Road"
select select "2"
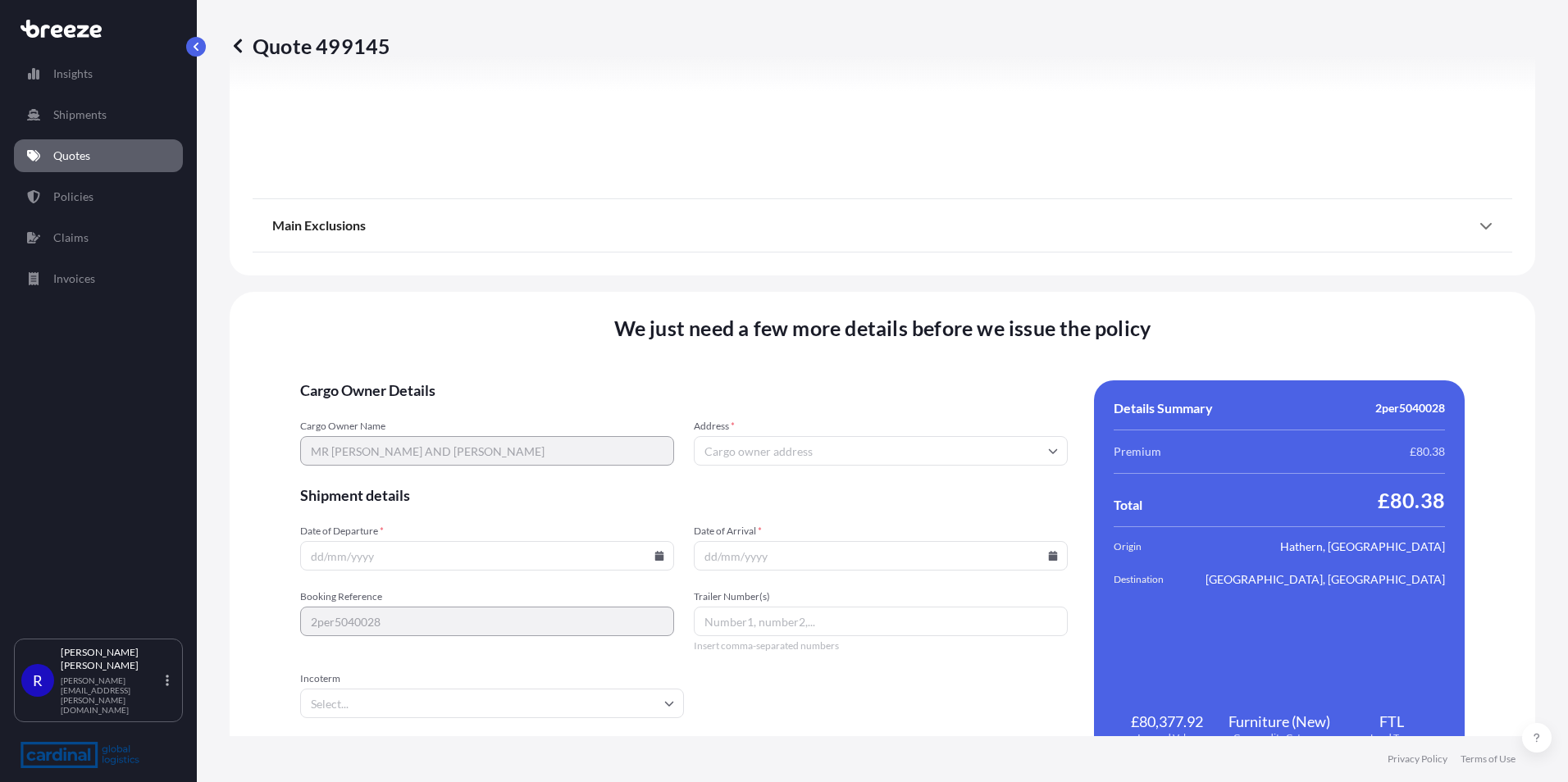
scroll to position [1821, 0]
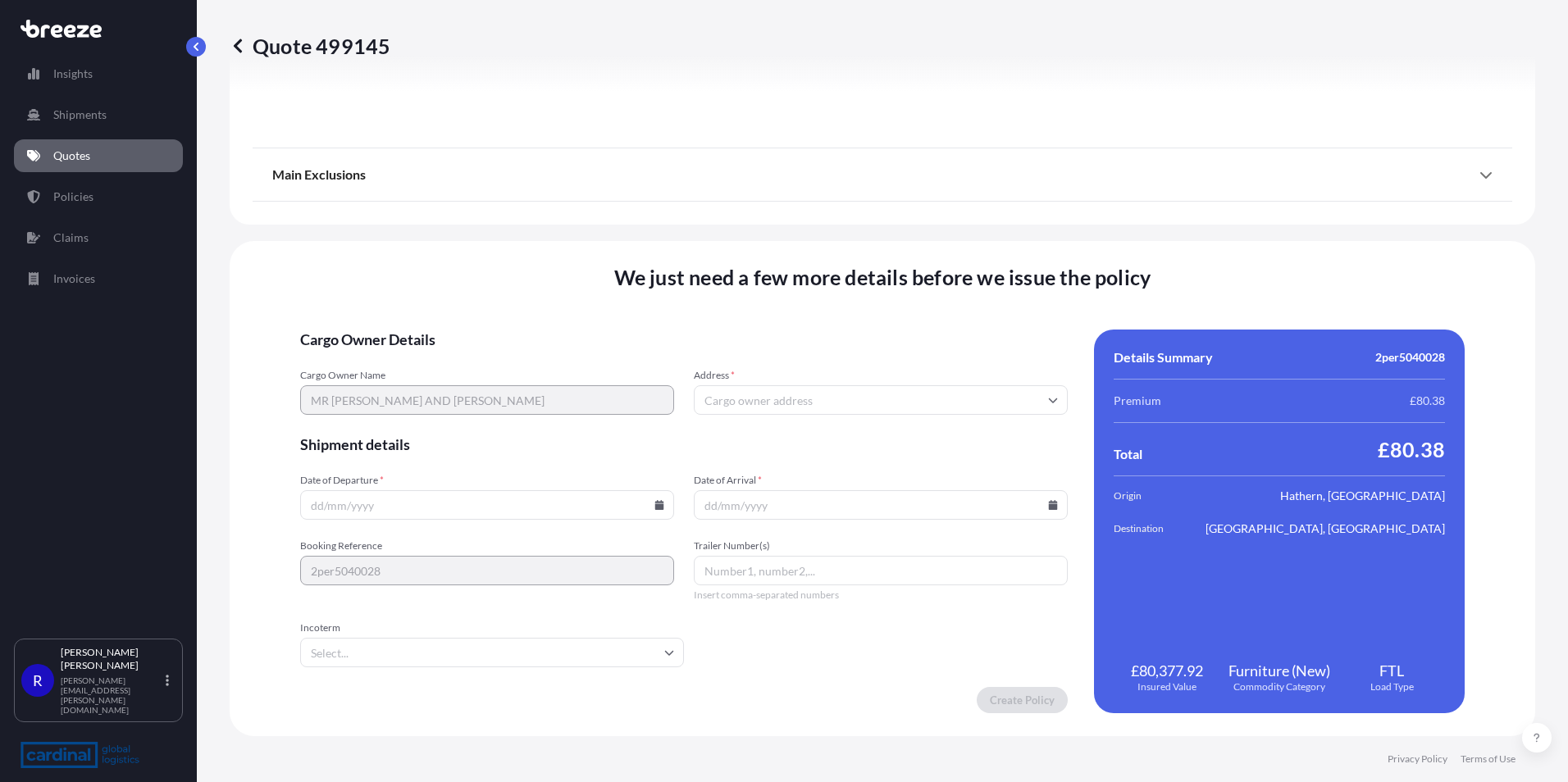
click at [731, 392] on input "Address *" at bounding box center [881, 400] width 374 height 30
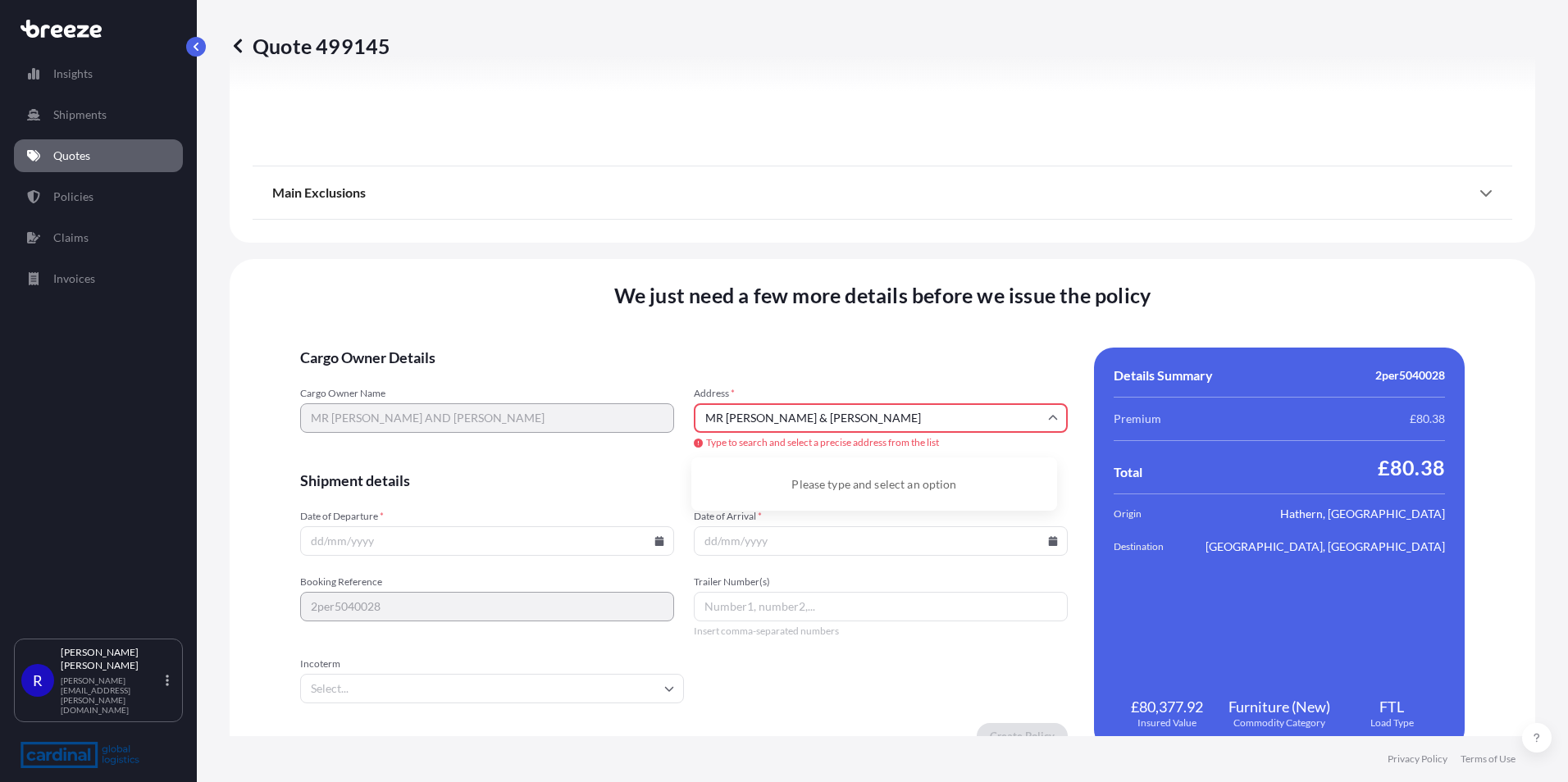
type input "MR [PERSON_NAME] & [PERSON_NAME]"
click at [834, 534] on input "Date of Arrival *" at bounding box center [881, 541] width 374 height 30
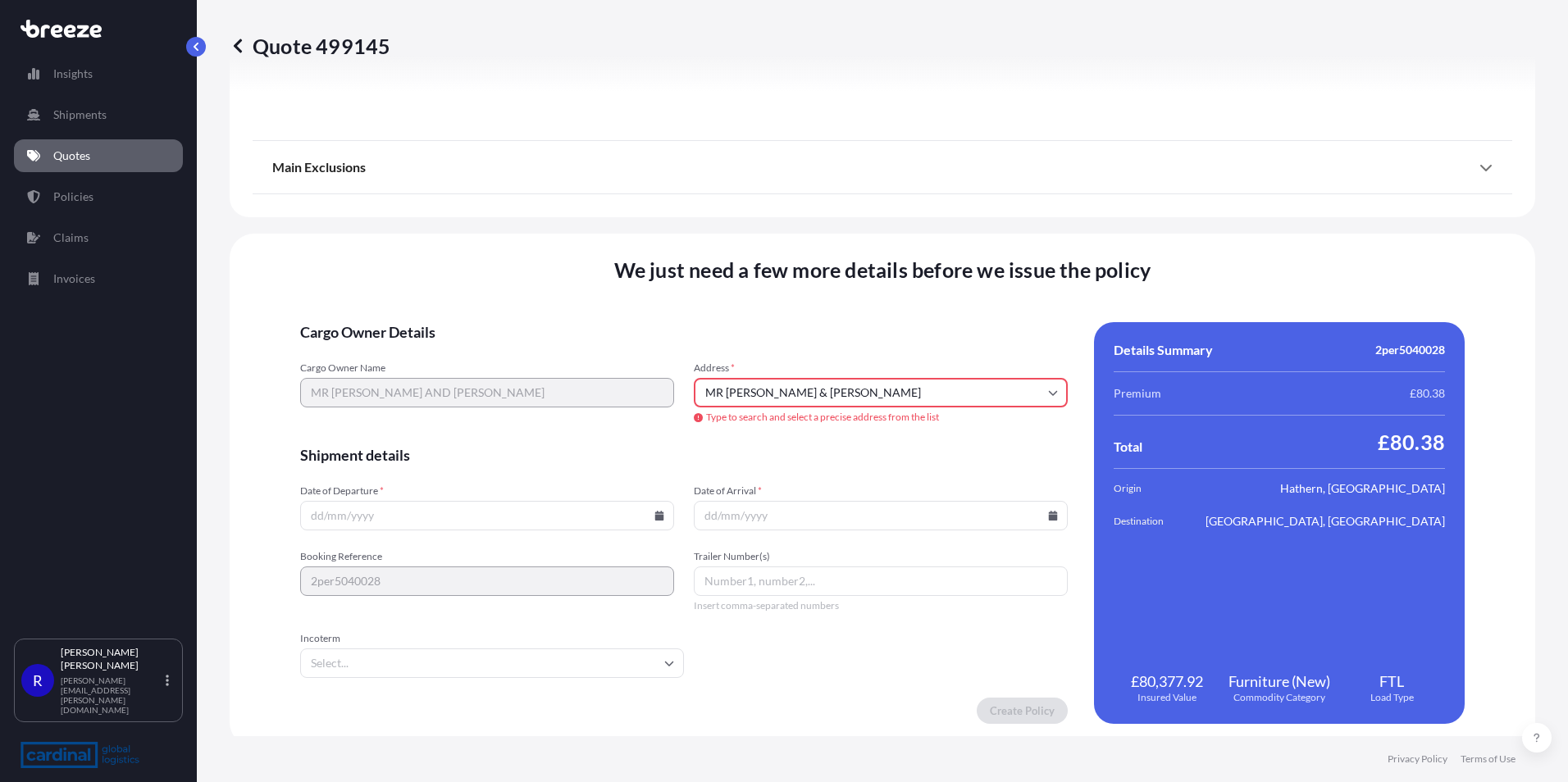
scroll to position [1857, 0]
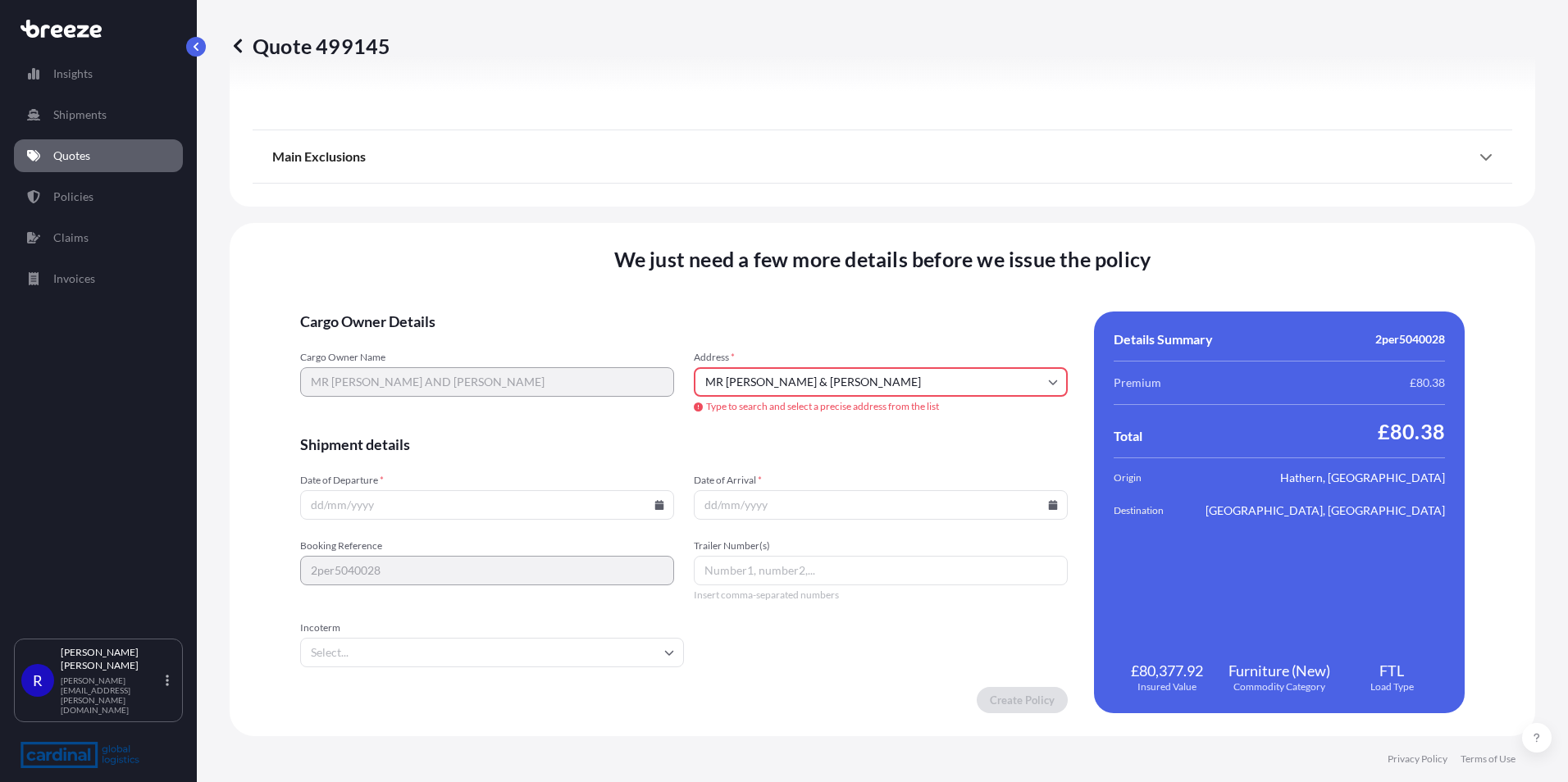
click at [424, 641] on input "Incoterm" at bounding box center [492, 653] width 384 height 30
click at [355, 550] on li "DDP" at bounding box center [493, 547] width 363 height 31
click at [790, 379] on input "Address *" at bounding box center [881, 382] width 374 height 30
click at [805, 445] on li "08017 [GEOGRAPHIC_DATA], [GEOGRAPHIC_DATA]" at bounding box center [874, 444] width 353 height 31
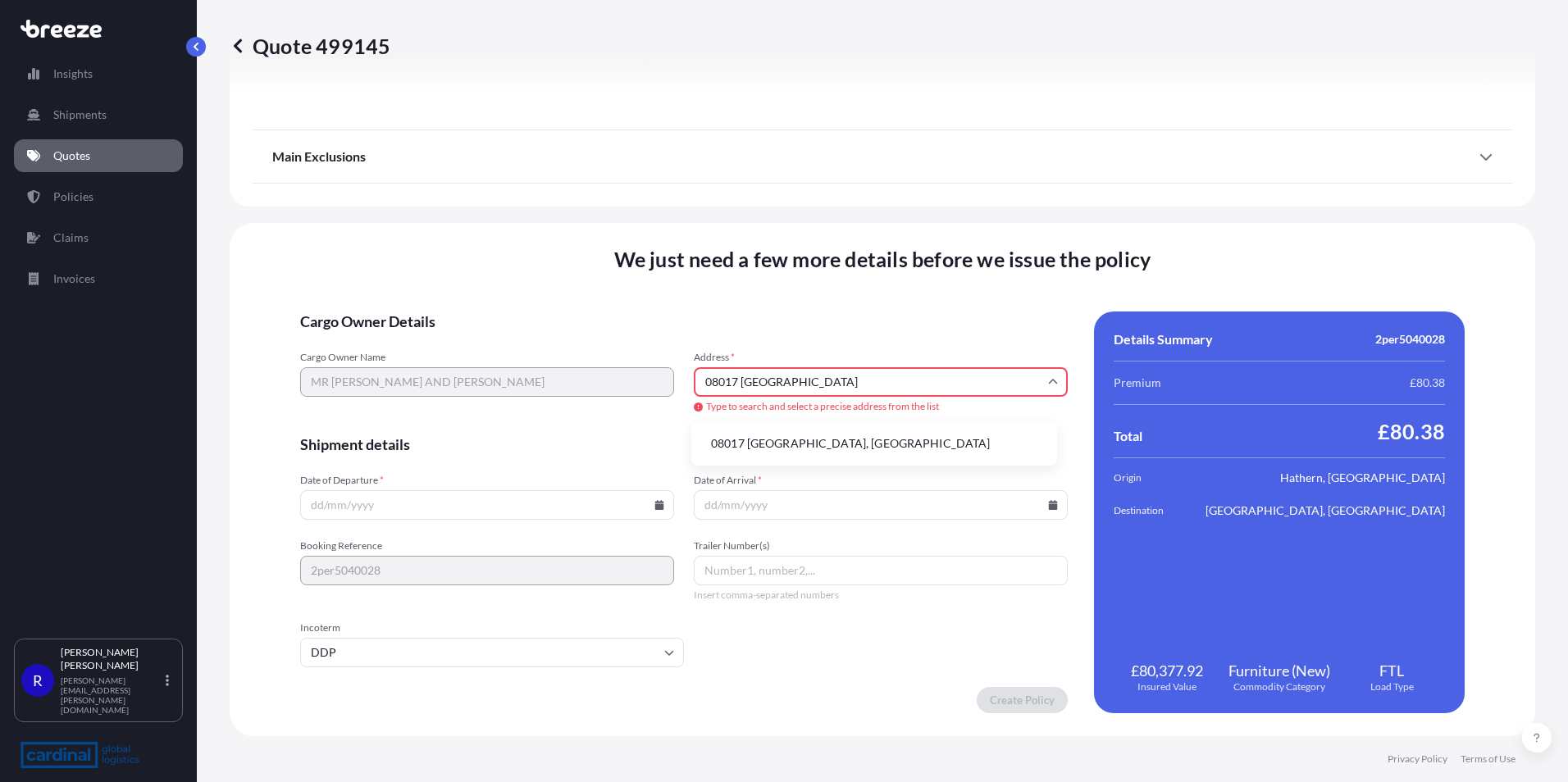
type input "08017 [GEOGRAPHIC_DATA], [GEOGRAPHIC_DATA]"
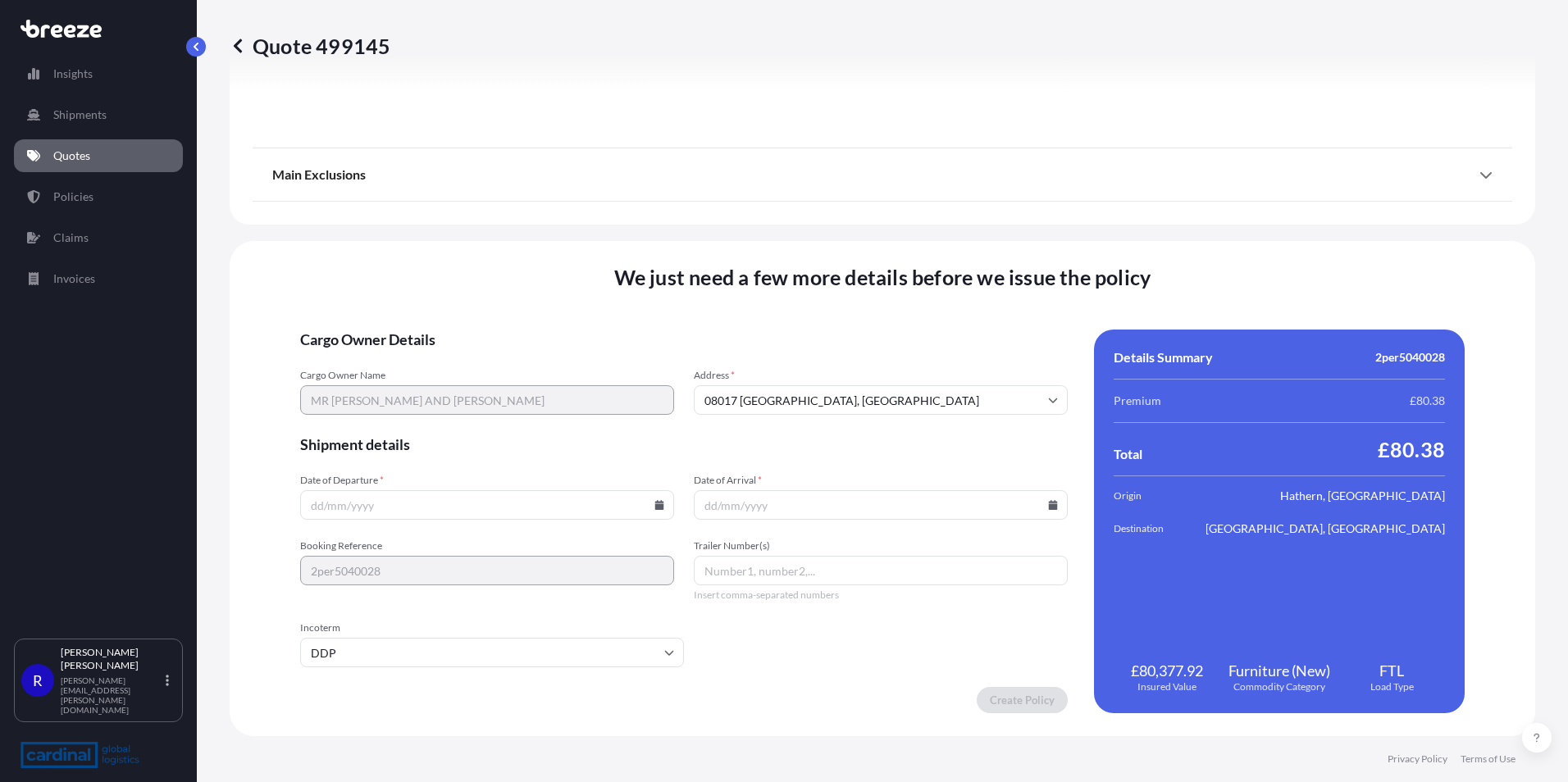
click at [765, 506] on input "Date of Arrival *" at bounding box center [881, 505] width 374 height 30
click at [1049, 507] on icon at bounding box center [1053, 505] width 9 height 10
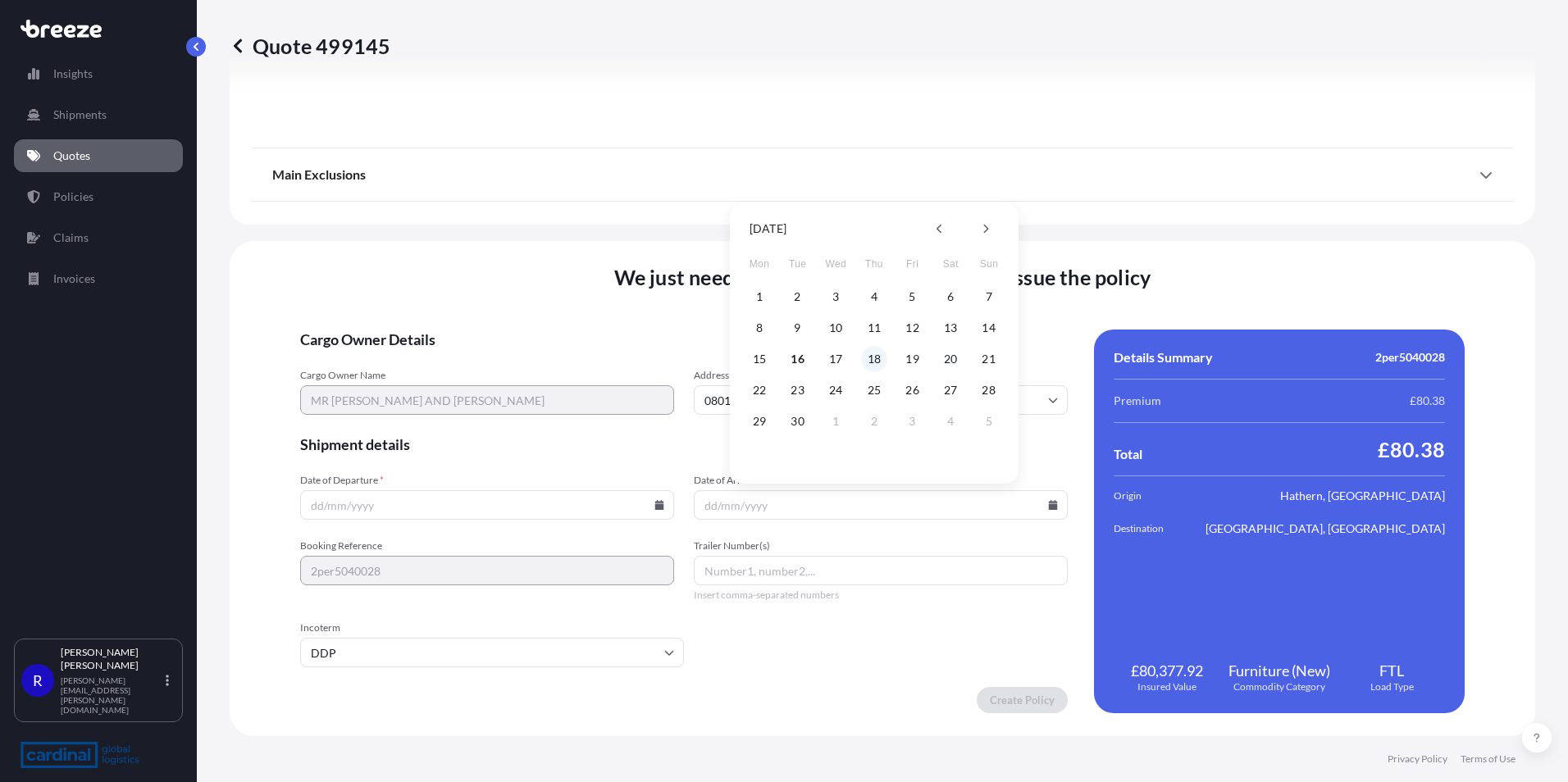
click at [878, 359] on button "18" at bounding box center [874, 359] width 26 height 26
type input "[DATE]"
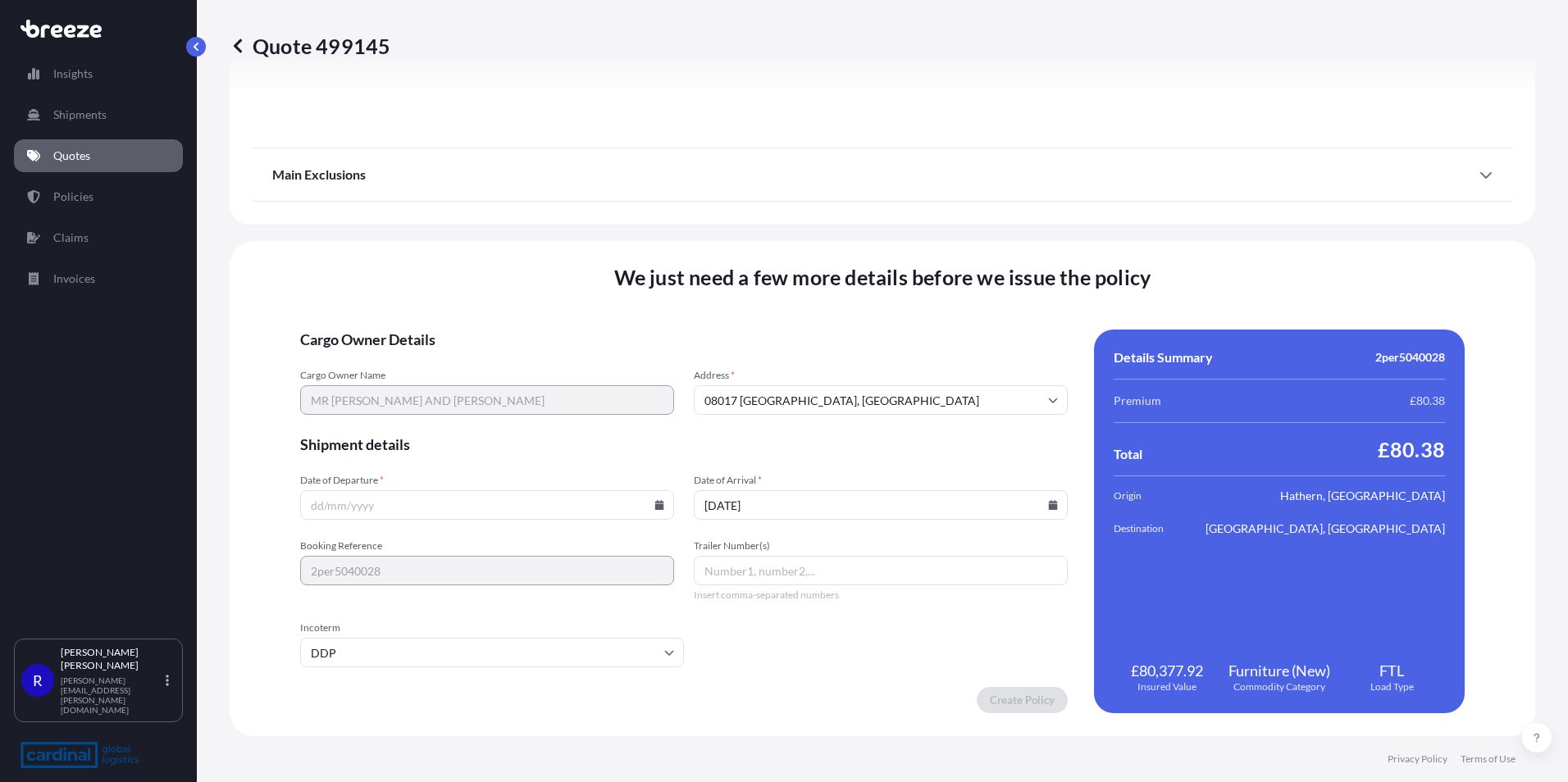
click at [479, 493] on input "Date of Departure *" at bounding box center [487, 505] width 374 height 30
click at [663, 507] on input "Date of Departure *" at bounding box center [487, 505] width 374 height 30
click at [654, 501] on icon at bounding box center [659, 505] width 10 height 10
click at [420, 354] on button "16" at bounding box center [413, 359] width 26 height 26
type input "[DATE]"
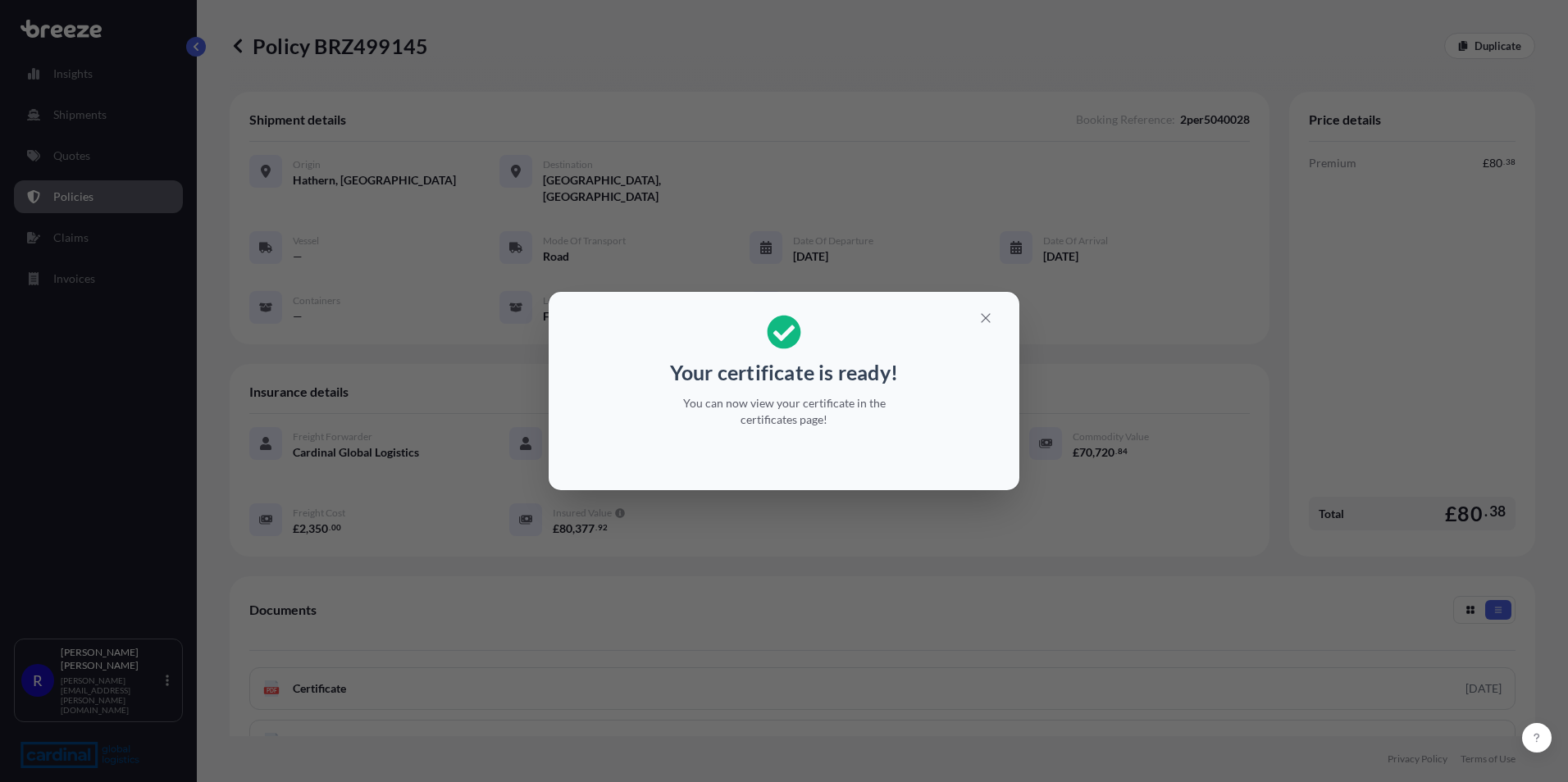
click at [310, 288] on div "Your certificate is ready! You can now view your certificate in the certificate…" at bounding box center [784, 391] width 1568 height 782
